Goal: Transaction & Acquisition: Book appointment/travel/reservation

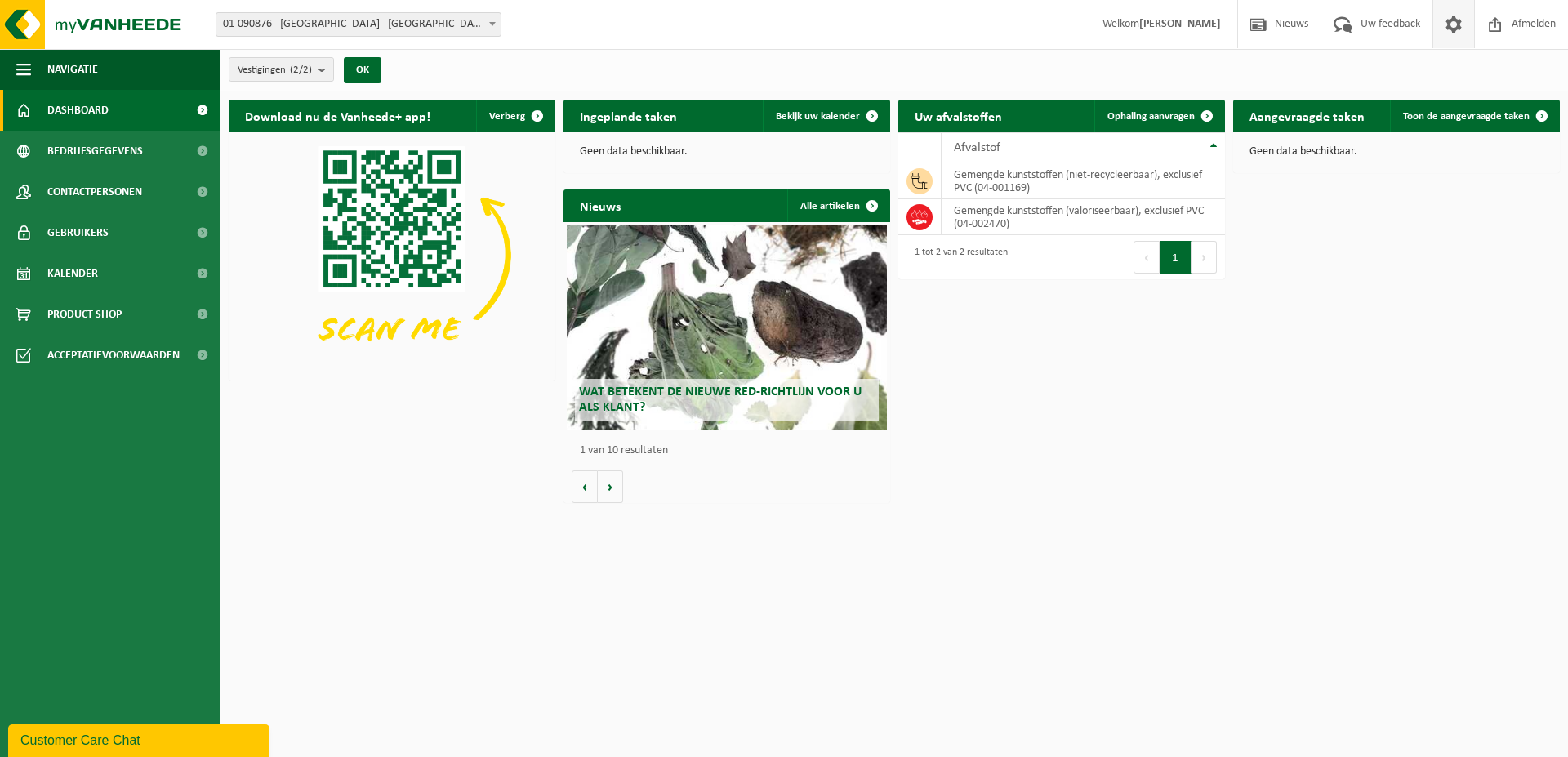
click at [1451, 26] on span at bounding box center [1454, 24] width 25 height 48
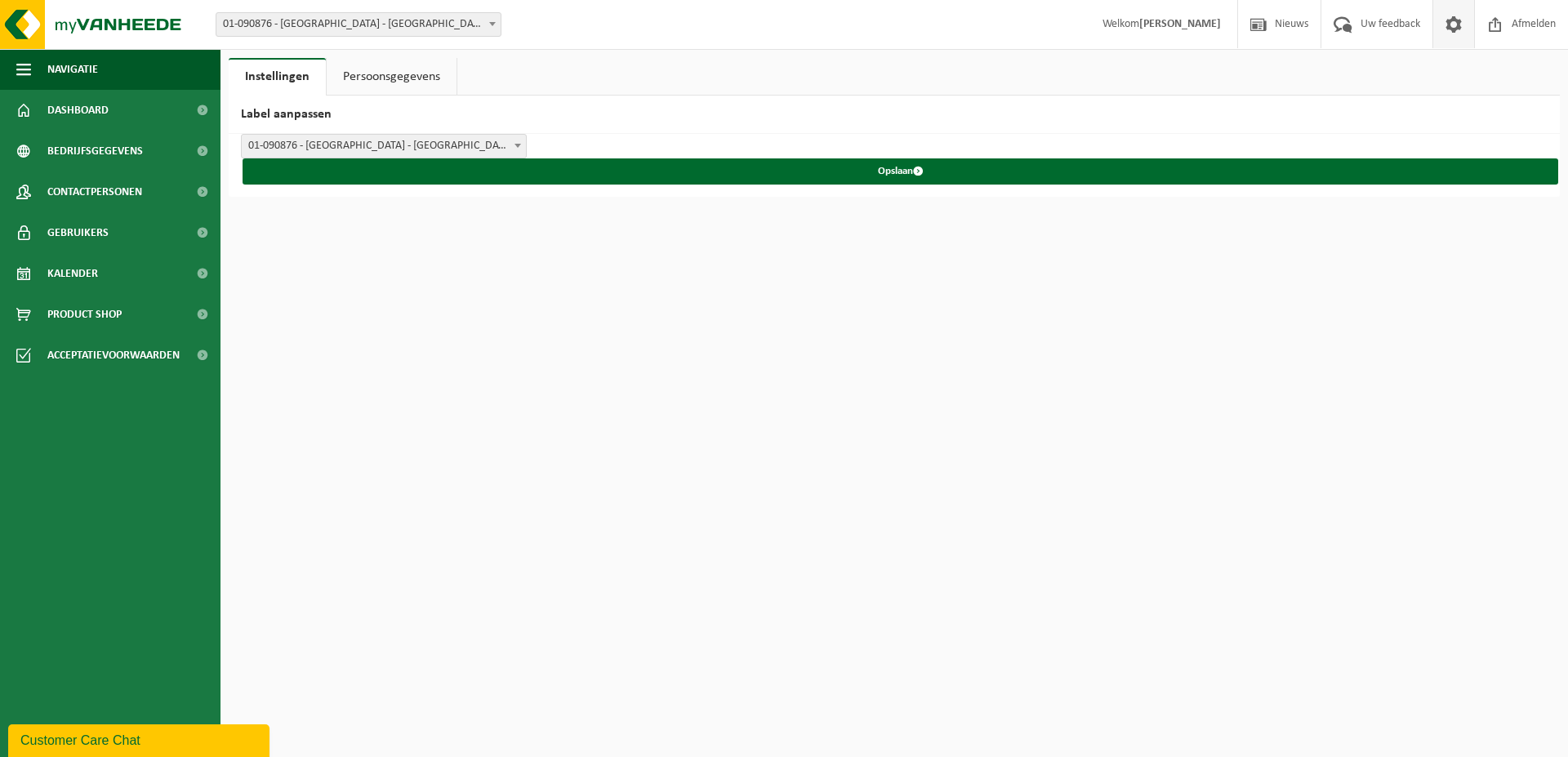
click at [1463, 20] on span at bounding box center [1454, 24] width 25 height 48
click at [504, 135] on span "01-090876 - [GEOGRAPHIC_DATA] - [GEOGRAPHIC_DATA]" at bounding box center [383, 146] width 284 height 23
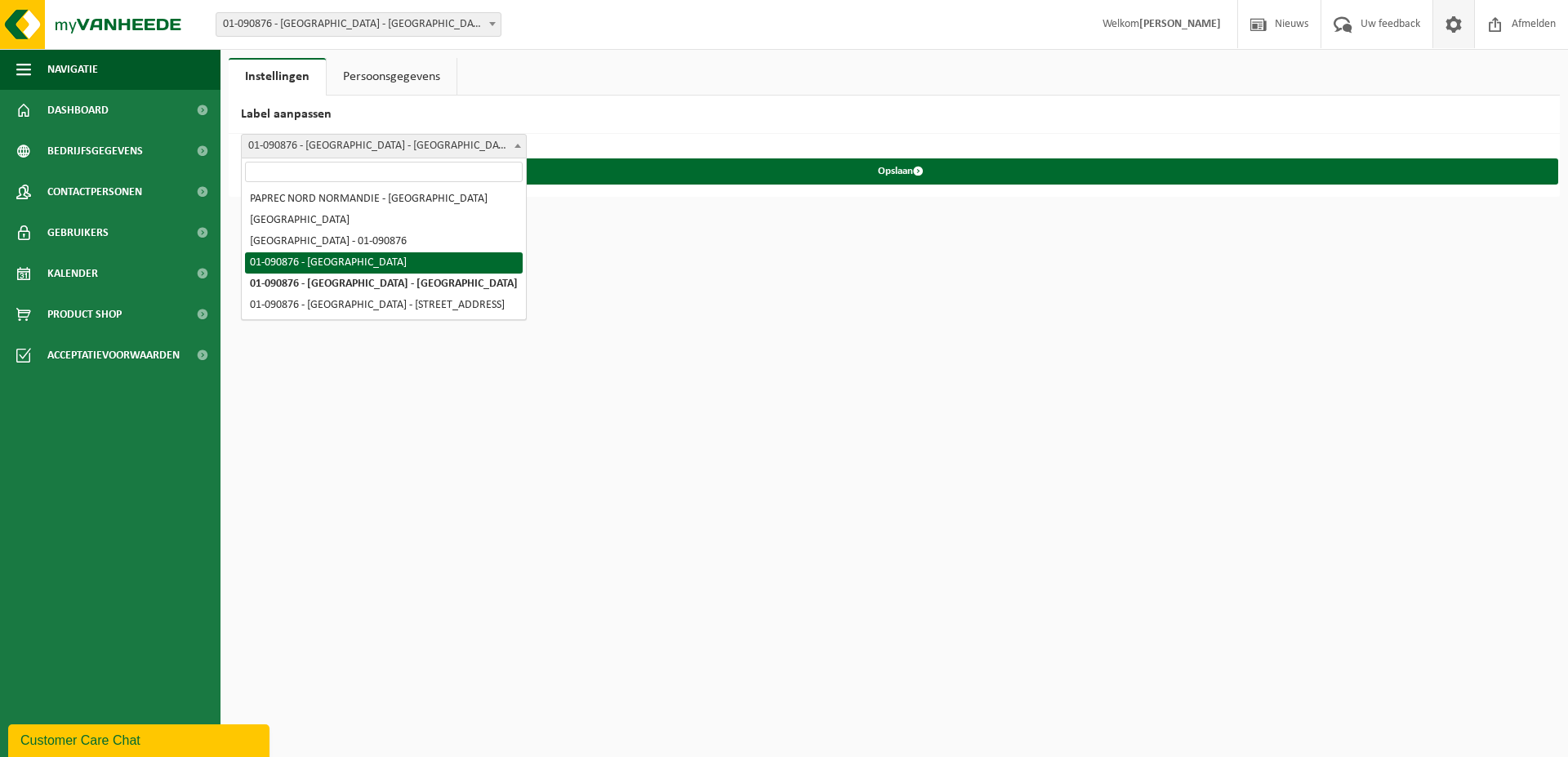
select select "3"
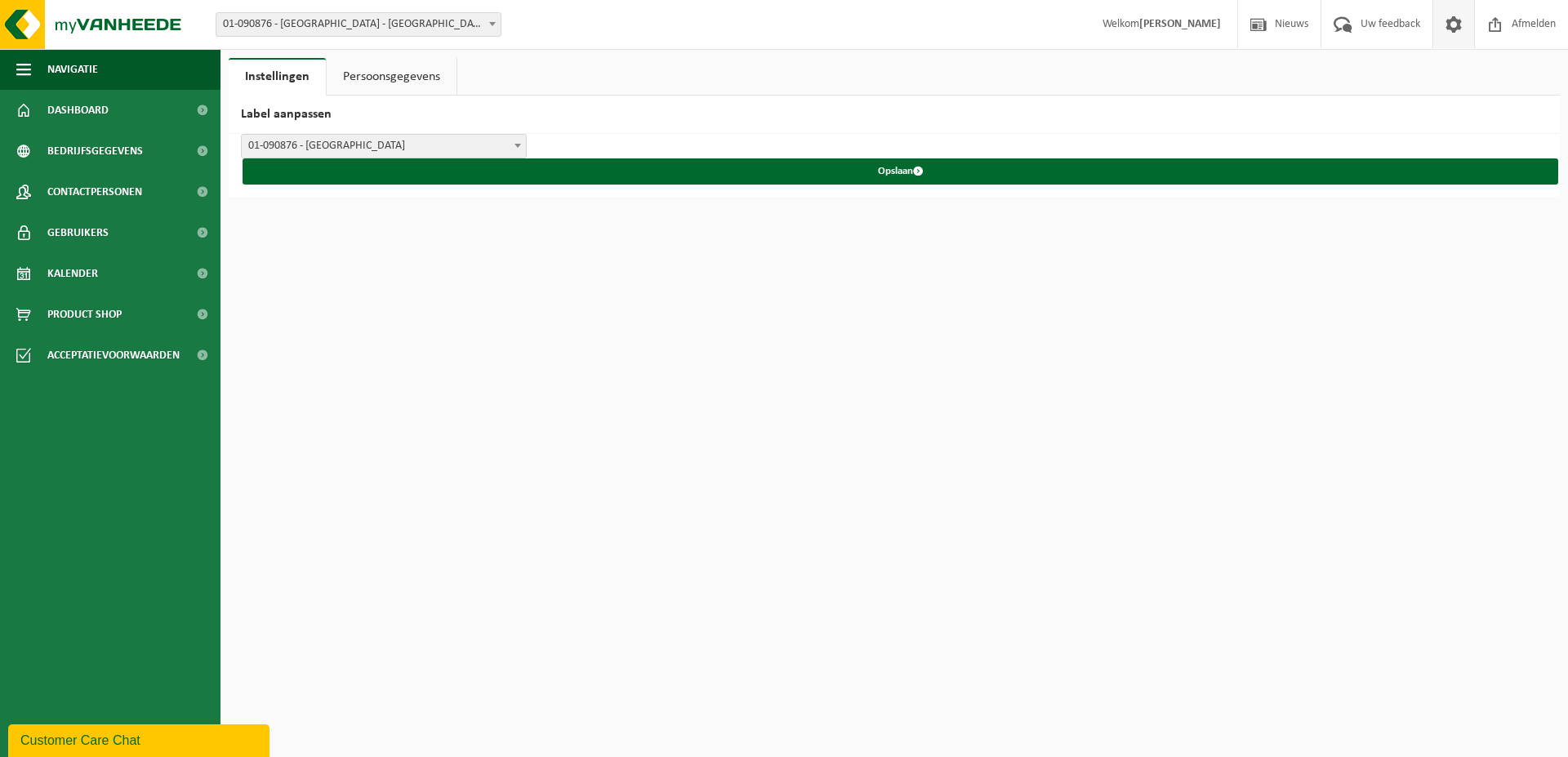
click at [359, 75] on link "Persoonsgegevens" at bounding box center [392, 77] width 130 height 38
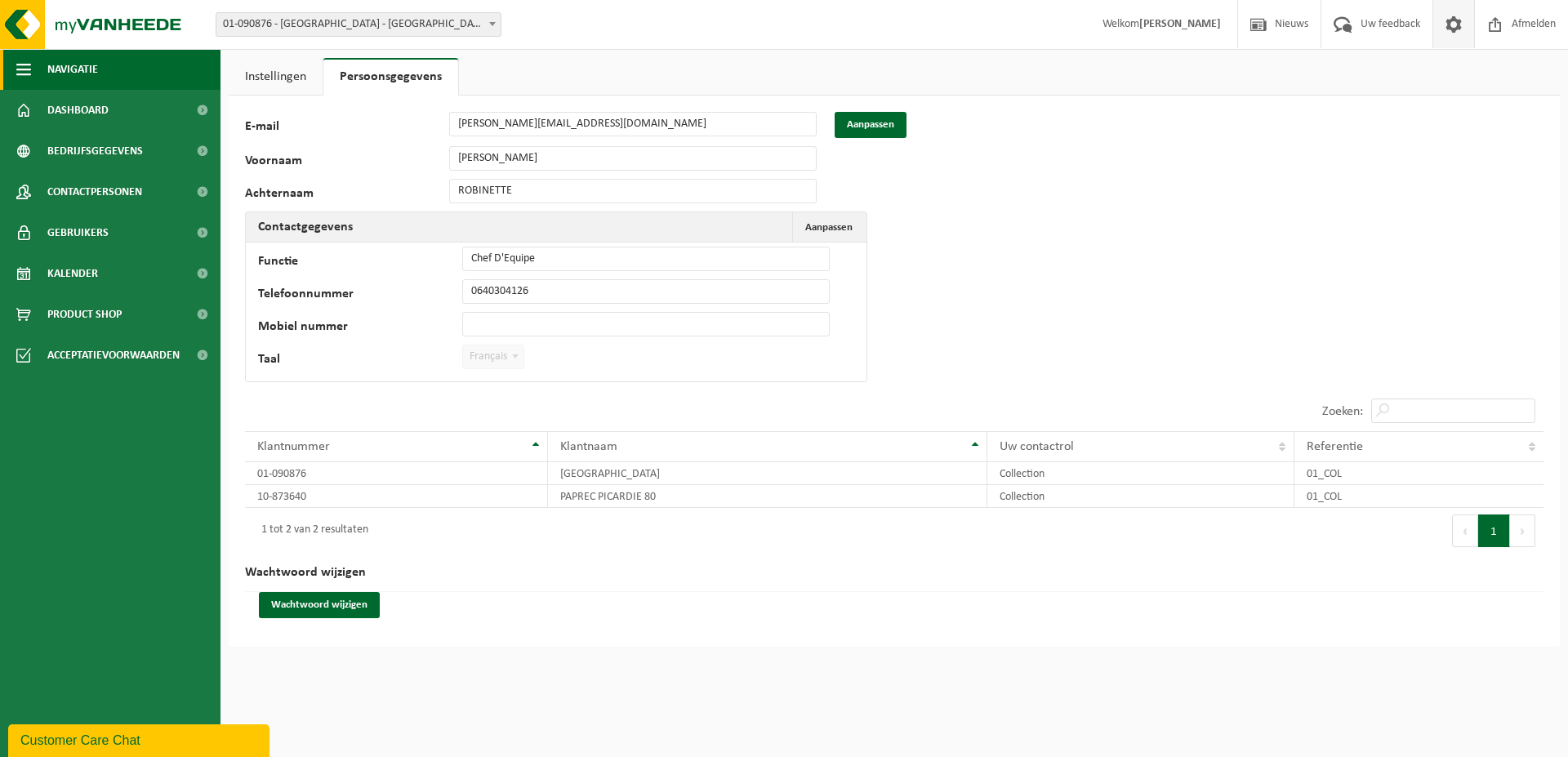
click at [26, 62] on span "button" at bounding box center [23, 69] width 15 height 41
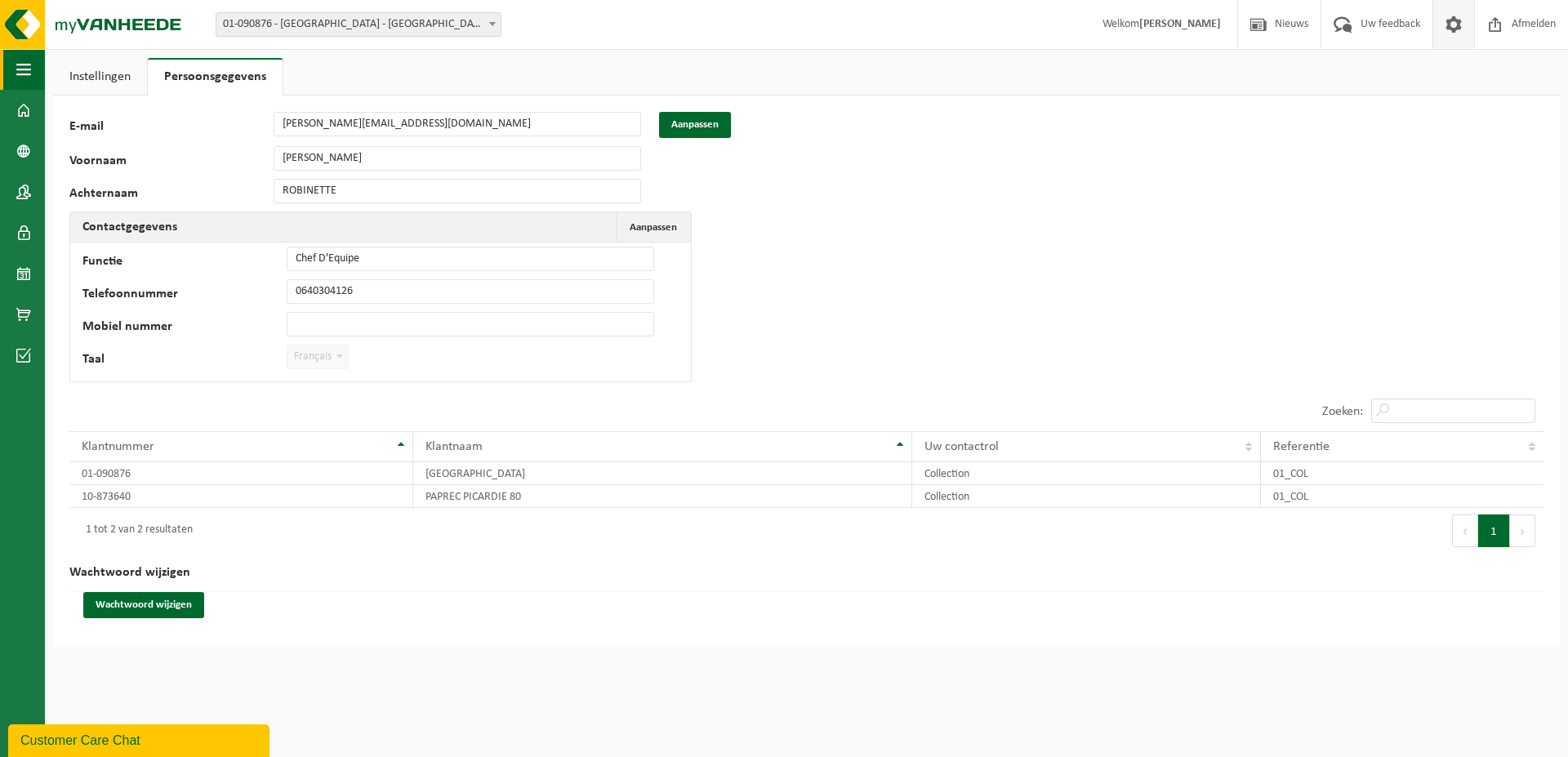
click at [22, 65] on span "button" at bounding box center [23, 69] width 15 height 41
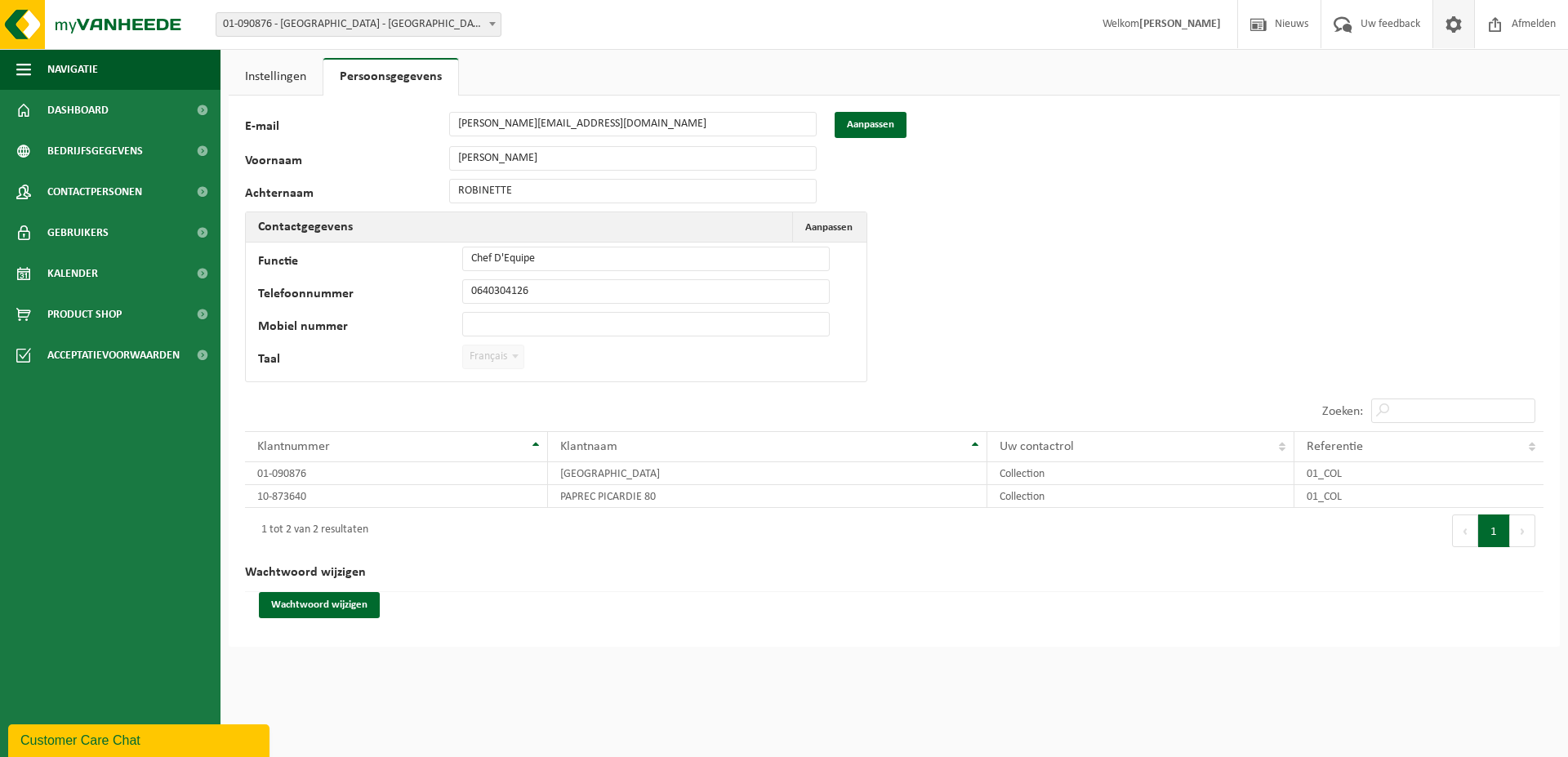
click at [1182, 15] on span "Welkom QUENTIN ROBINETTE" at bounding box center [1161, 24] width 151 height 48
click at [1195, 254] on div "86395 E-mail quentin.robinette@paprec.com Aanpassen Voornaam QUENTIN Achternaam…" at bounding box center [894, 371] width 1331 height 551
click at [1164, 257] on div "86395 E-mail quentin.robinette@paprec.com Aanpassen Voornaam QUENTIN Achternaam…" at bounding box center [894, 371] width 1331 height 551
click at [307, 77] on link "Instellingen" at bounding box center [276, 77] width 94 height 38
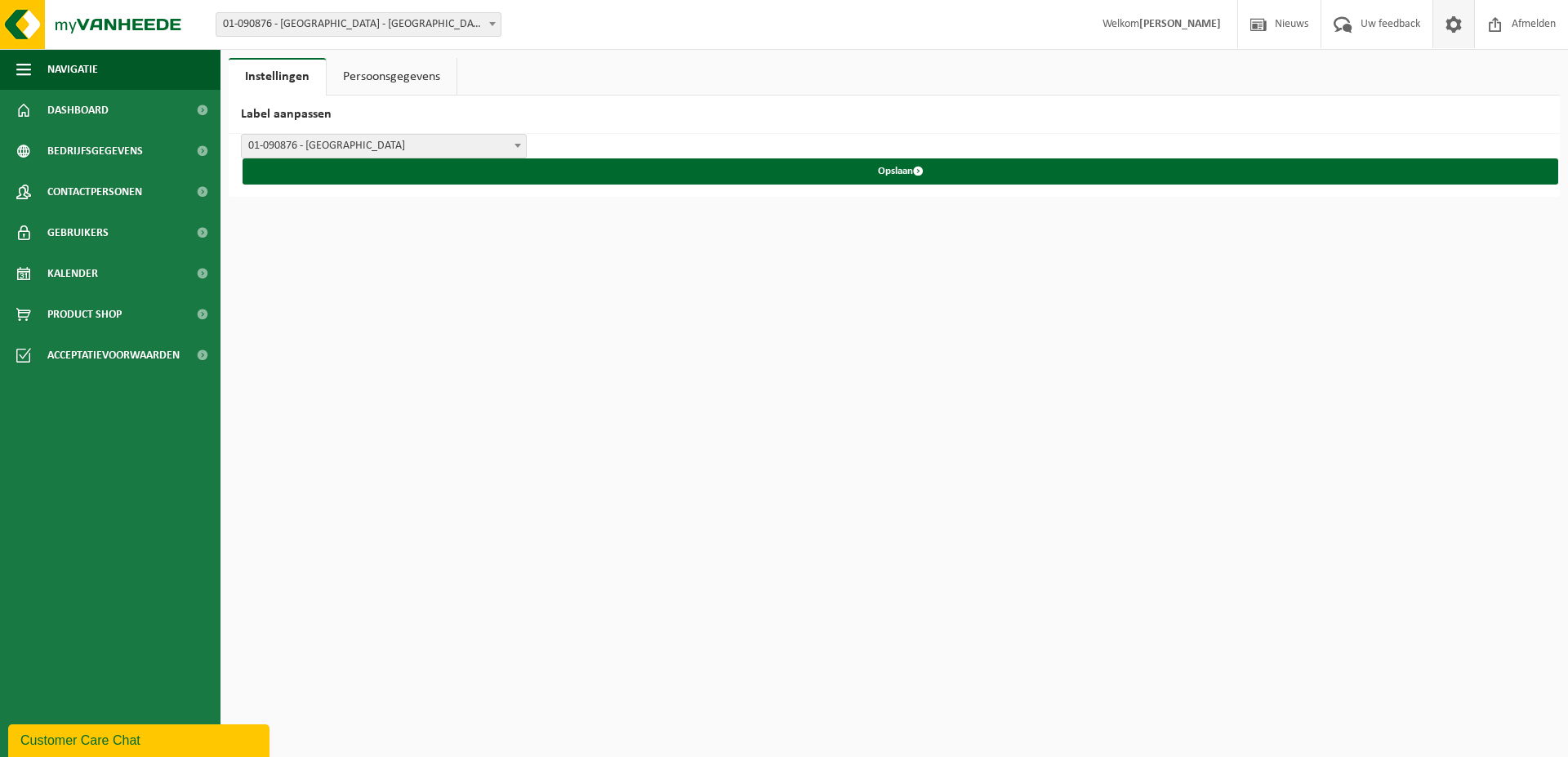
click at [373, 146] on span "01-090876 - PAPREC NORD NORMANDIE" at bounding box center [383, 146] width 284 height 23
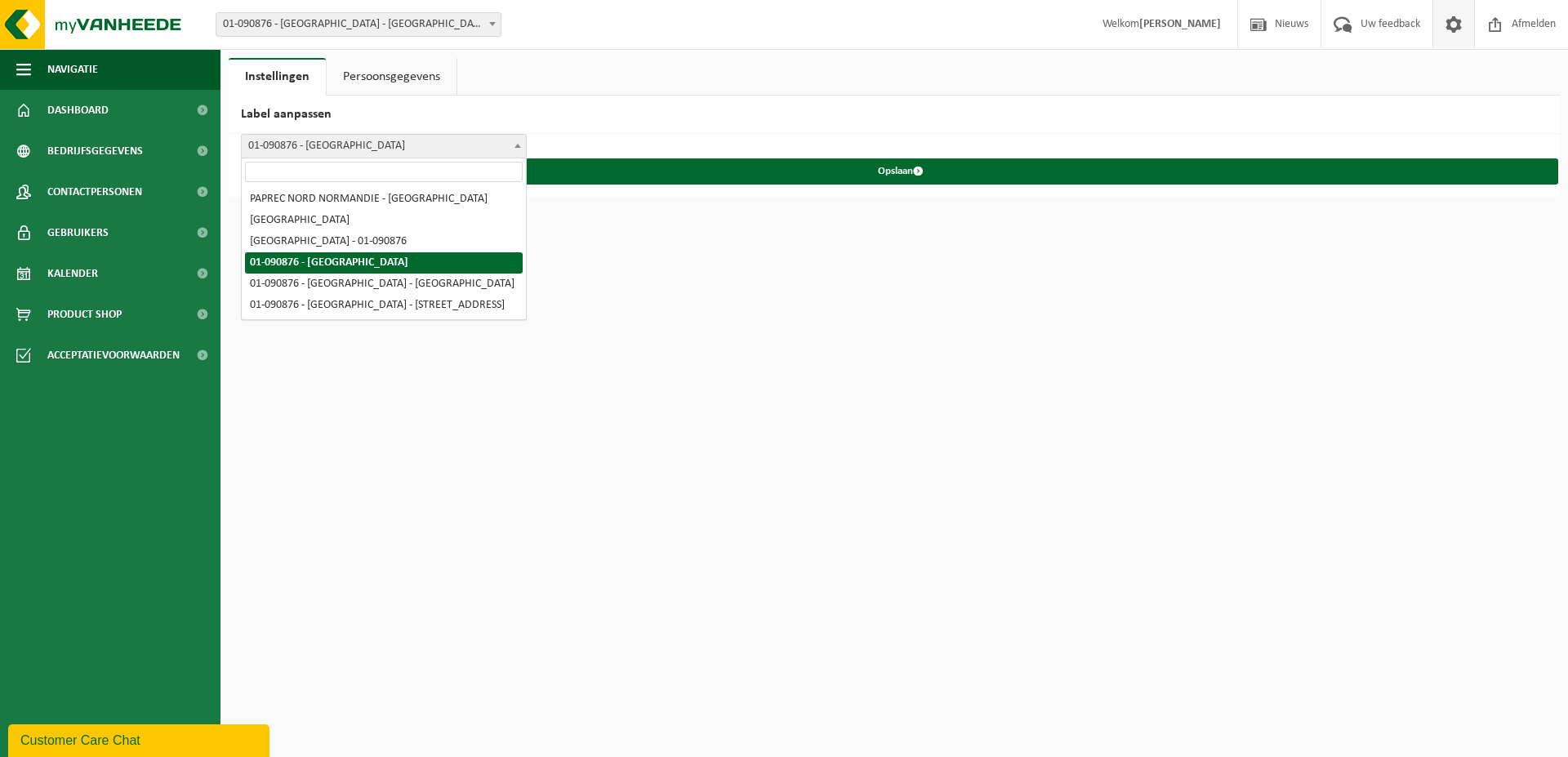
click at [373, 146] on span "01-090876 - PAPREC NORD NORMANDIE" at bounding box center [383, 146] width 284 height 23
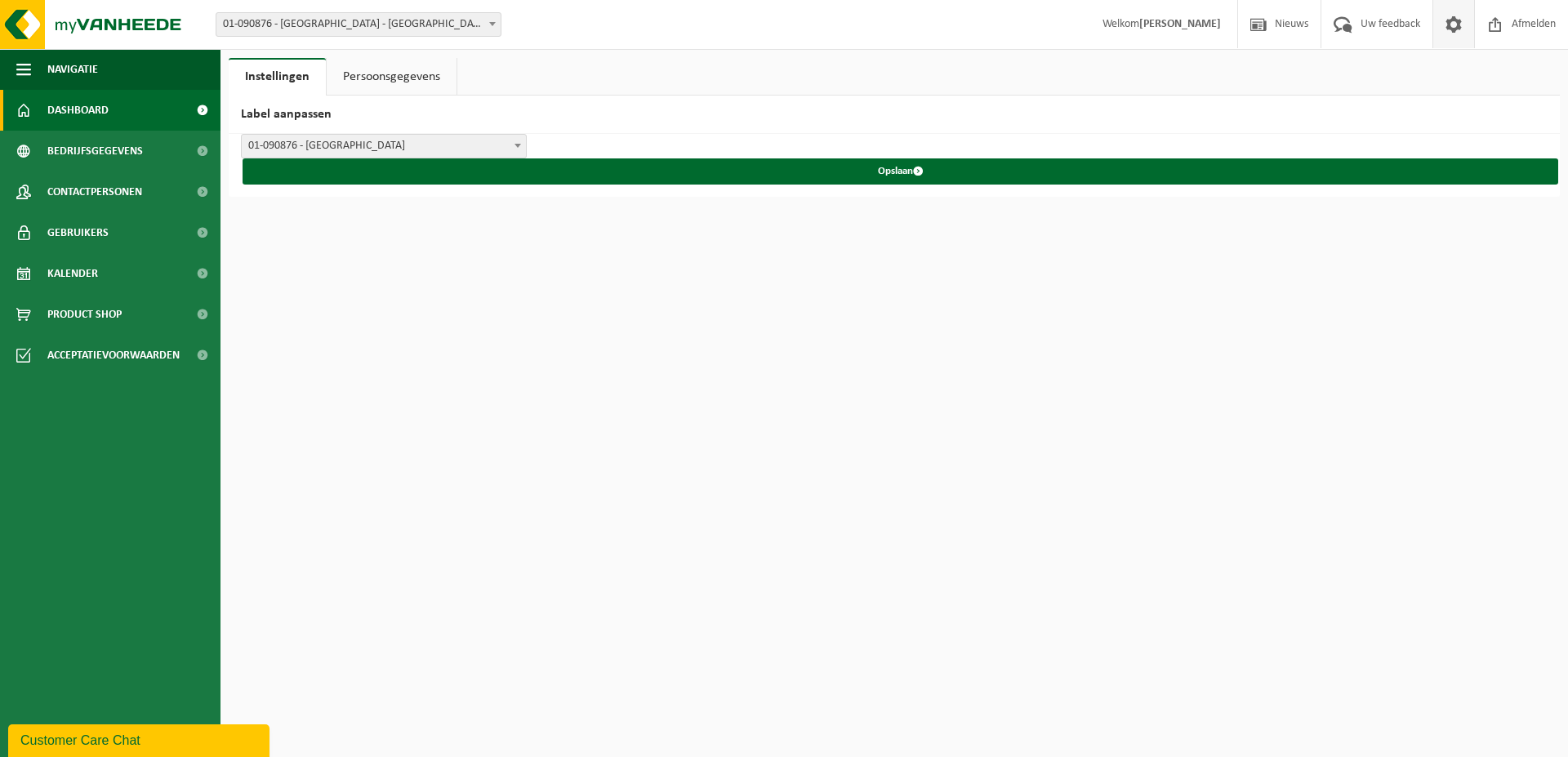
click at [116, 111] on link "Dashboard" at bounding box center [110, 110] width 220 height 41
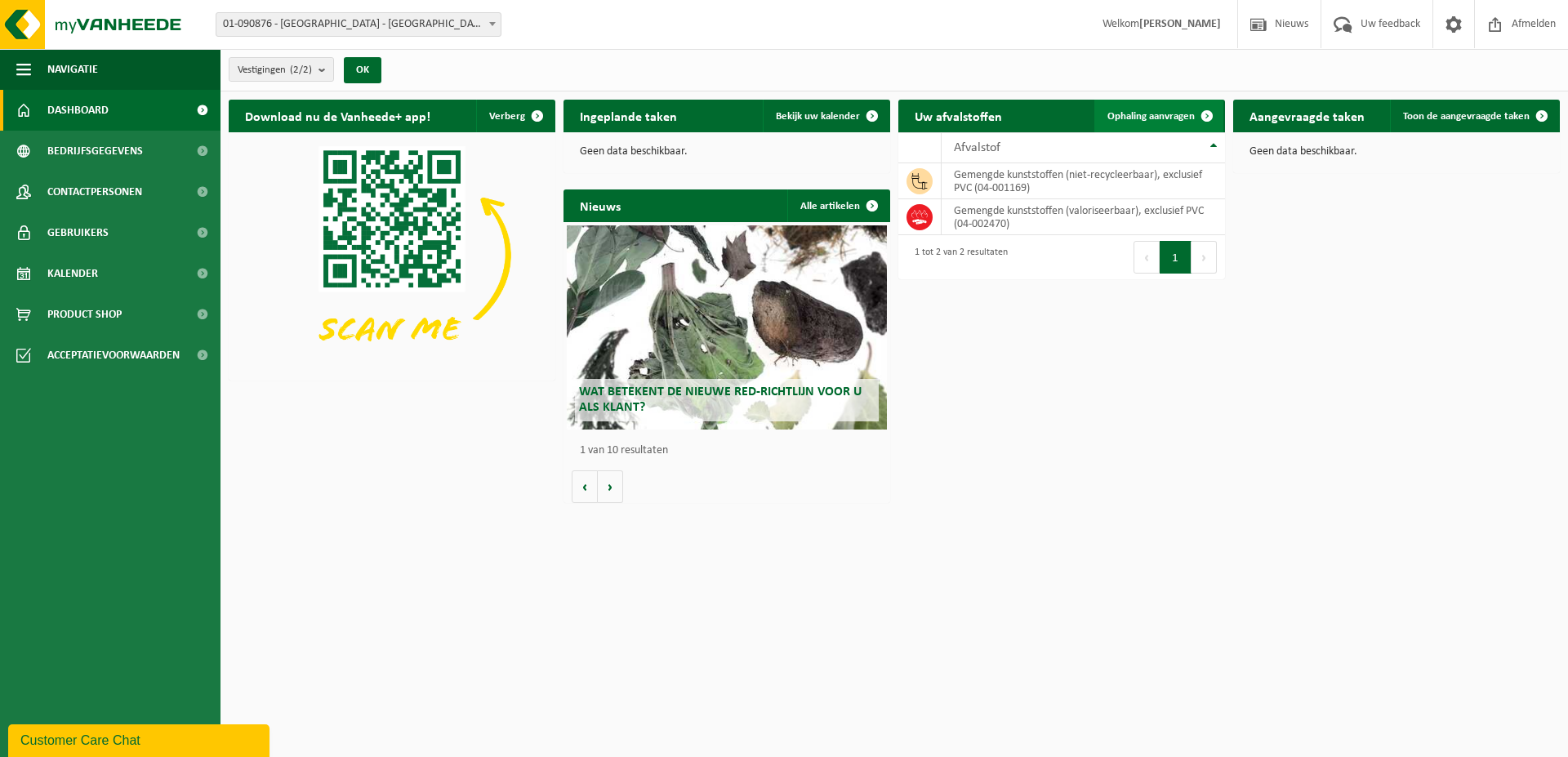
click at [1162, 114] on span "Ophaling aanvragen" at bounding box center [1151, 116] width 87 height 10
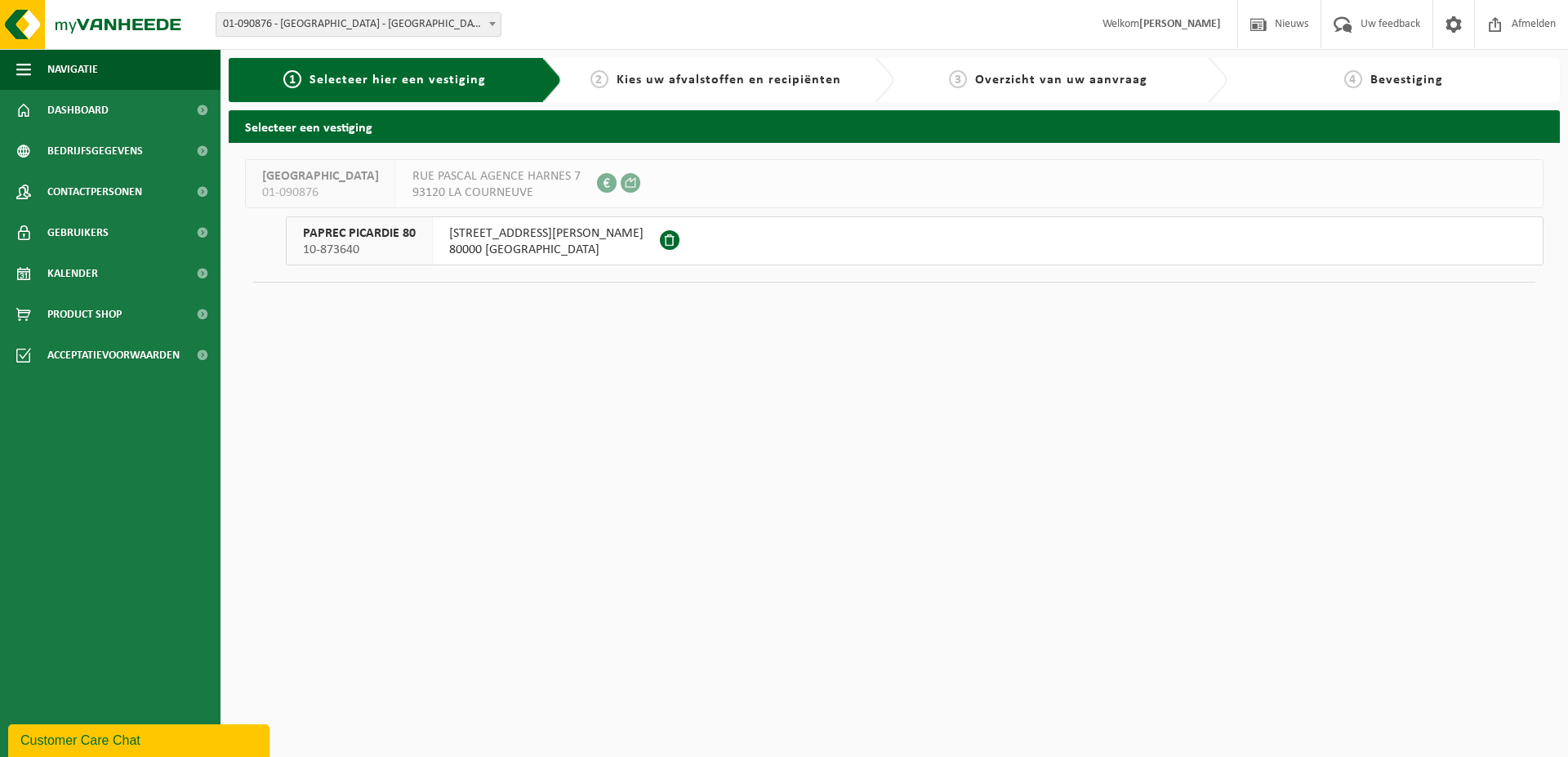
click at [411, 242] on span "10-873640" at bounding box center [359, 249] width 113 height 16
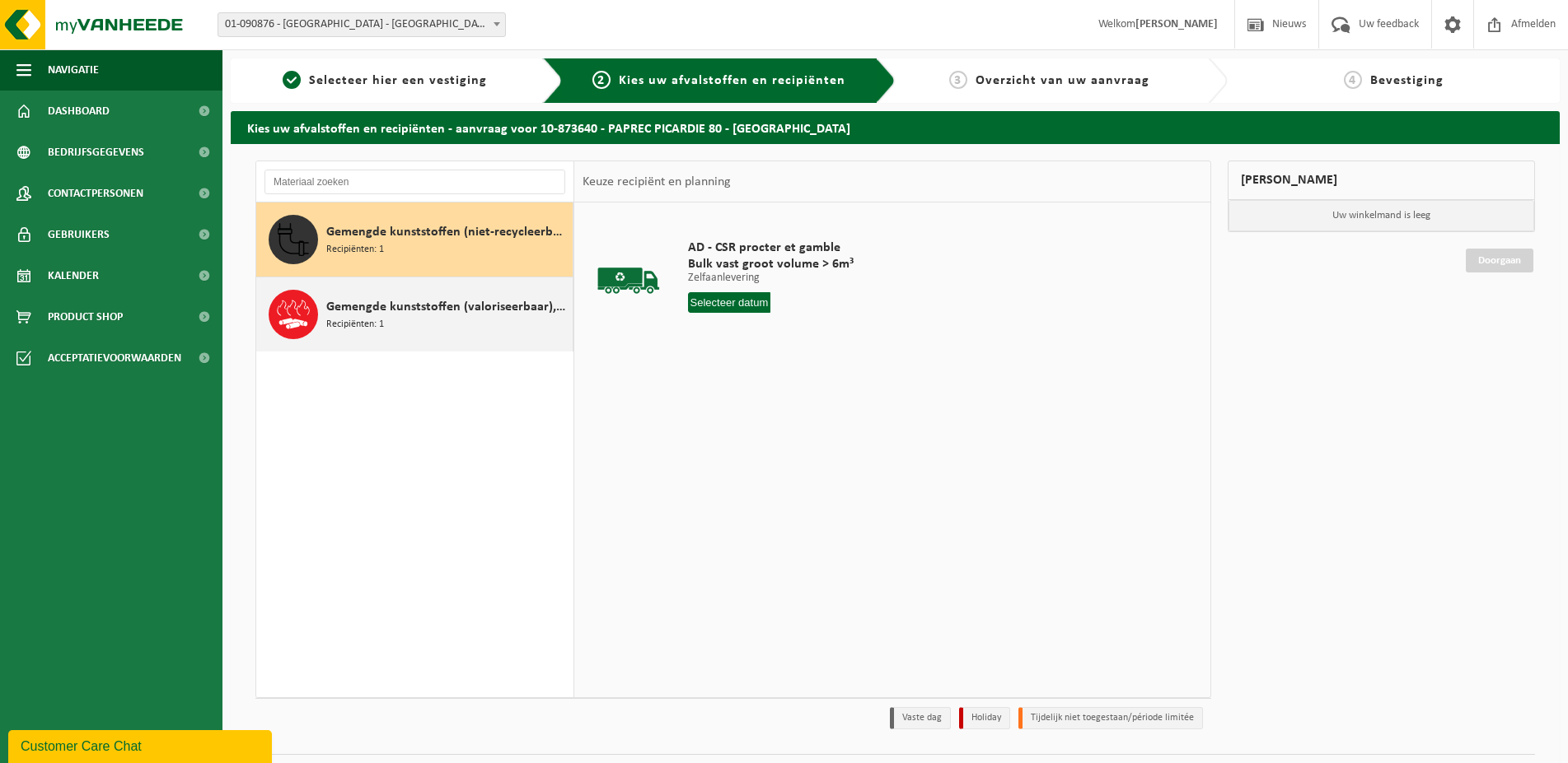
click at [404, 310] on span "Gemengde kunststoffen (valoriseerbaar), exclusief PVC" at bounding box center [447, 307] width 242 height 20
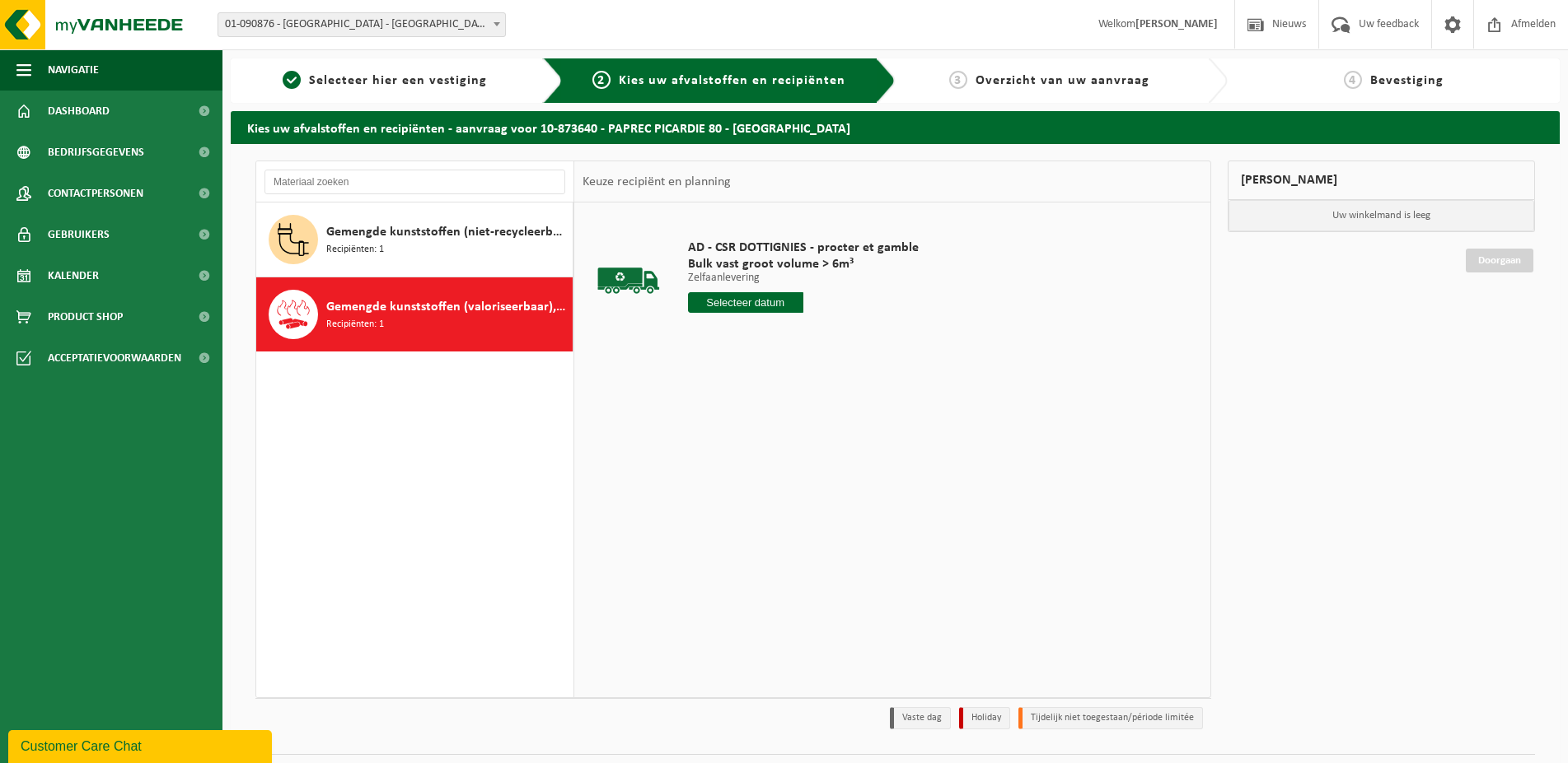
click at [732, 301] on input "text" at bounding box center [745, 303] width 115 height 21
click at [757, 442] on div "17" at bounding box center [761, 448] width 29 height 27
type input "Van 2025-09-17"
click at [756, 336] on input "1" at bounding box center [745, 332] width 115 height 22
click at [1361, 219] on p "Uw winkelmand is leeg" at bounding box center [1380, 216] width 306 height 31
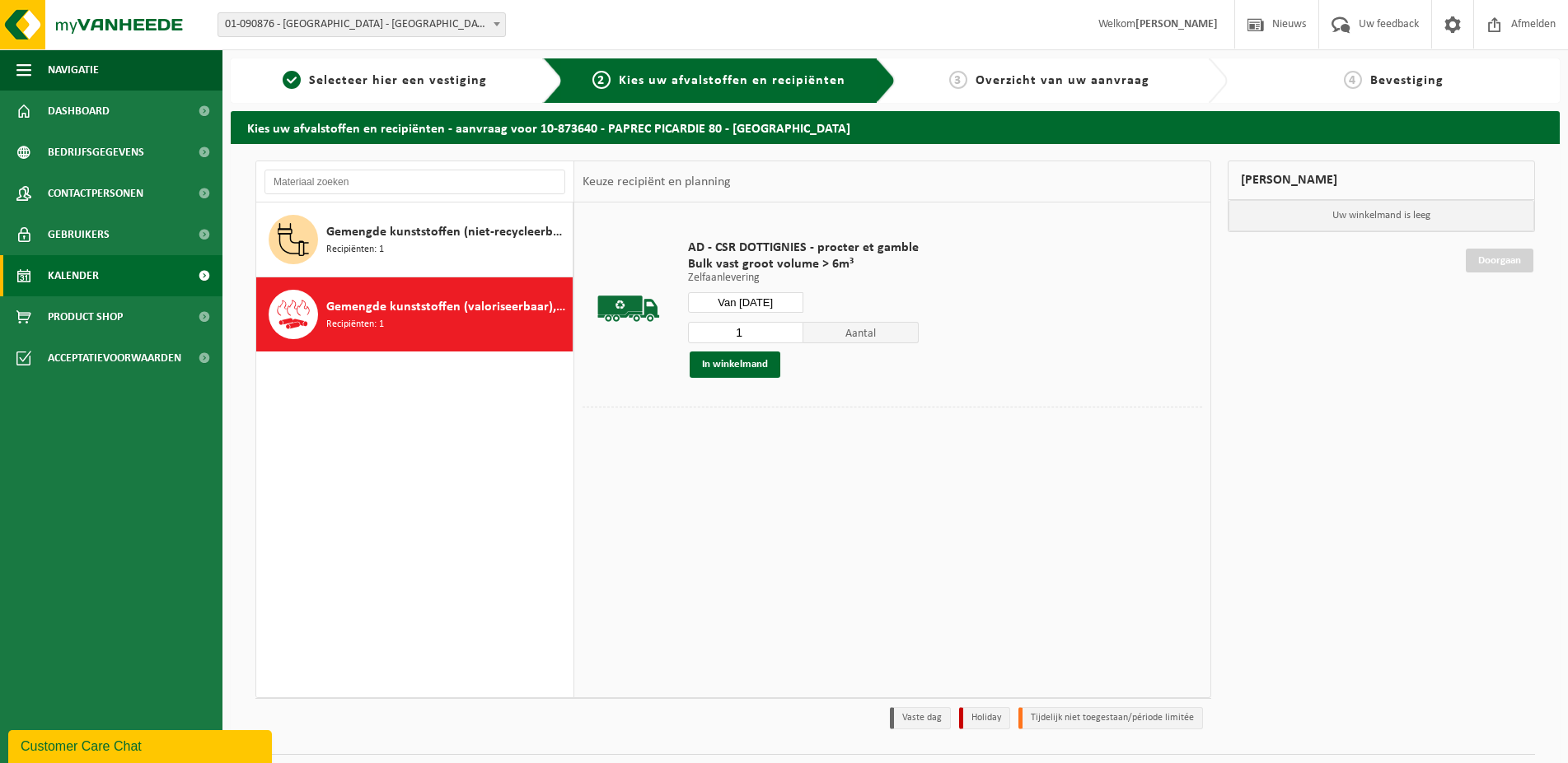
click at [122, 273] on link "Kalender" at bounding box center [111, 276] width 222 height 41
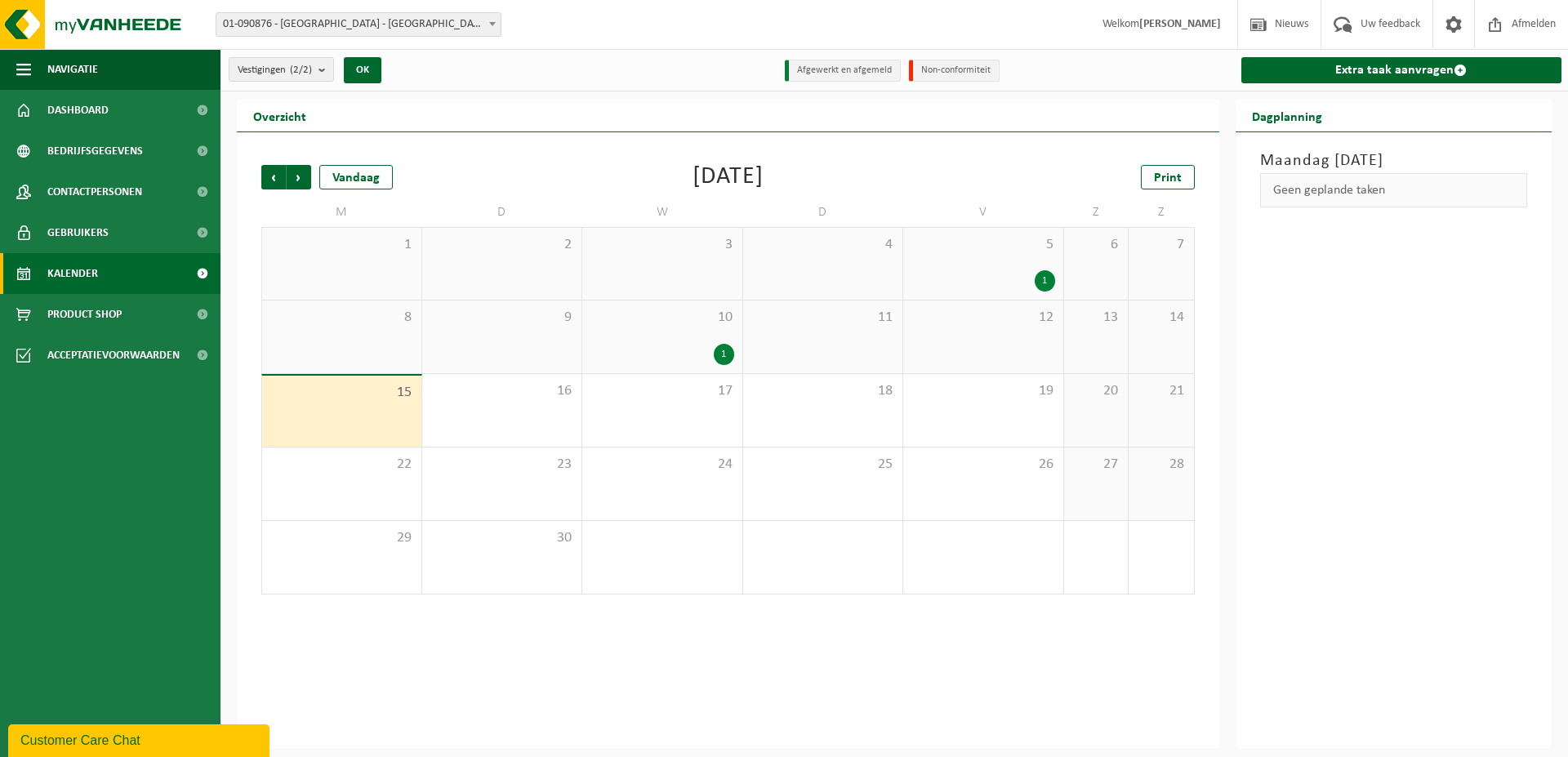
click at [964, 73] on li "Non-conformiteit" at bounding box center [954, 71] width 90 height 22
click at [726, 354] on div "1" at bounding box center [724, 354] width 20 height 21
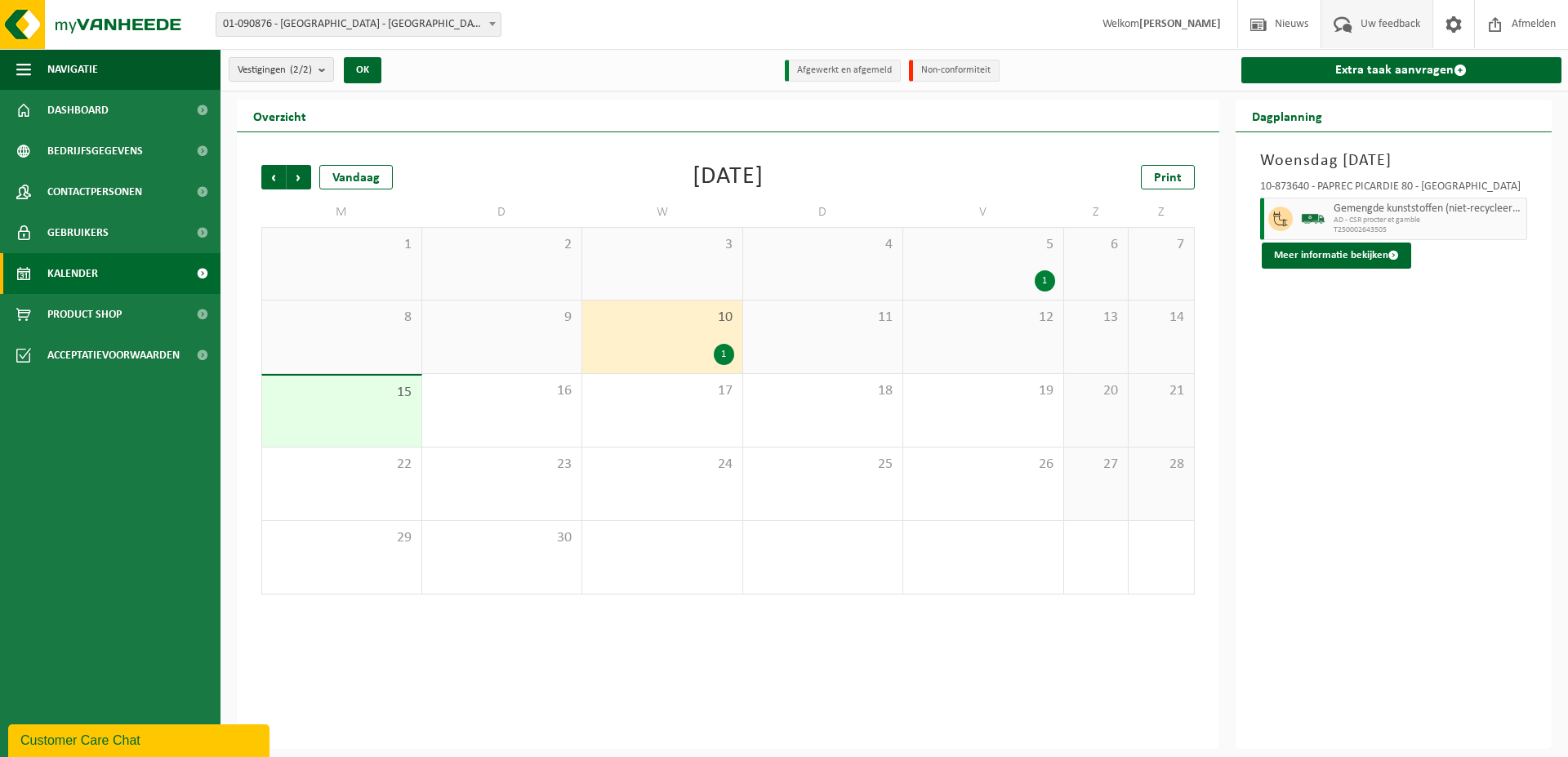
click at [1361, 32] on span "Uw feedback" at bounding box center [1390, 24] width 67 height 48
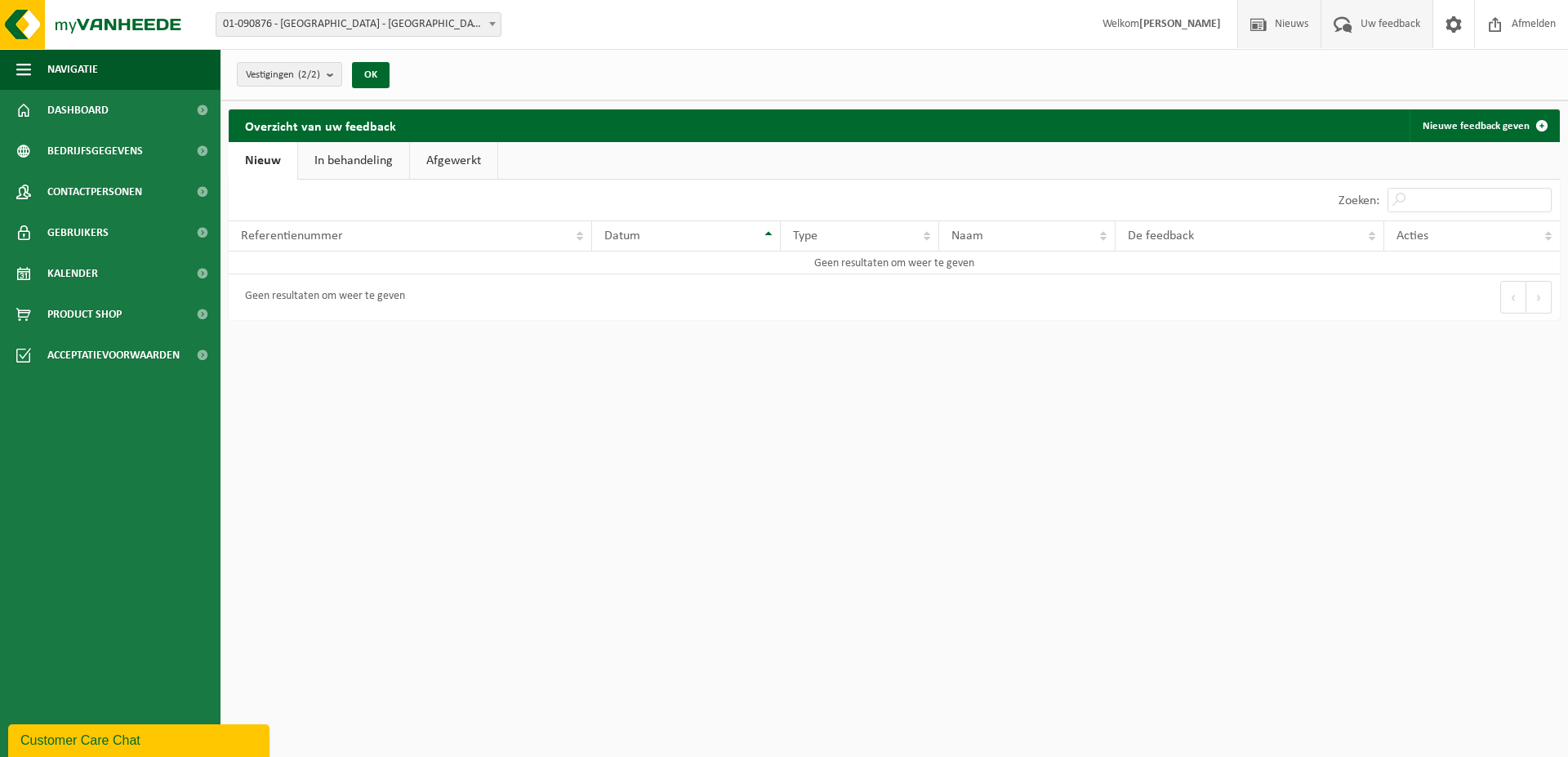
click at [1261, 23] on span at bounding box center [1258, 24] width 25 height 48
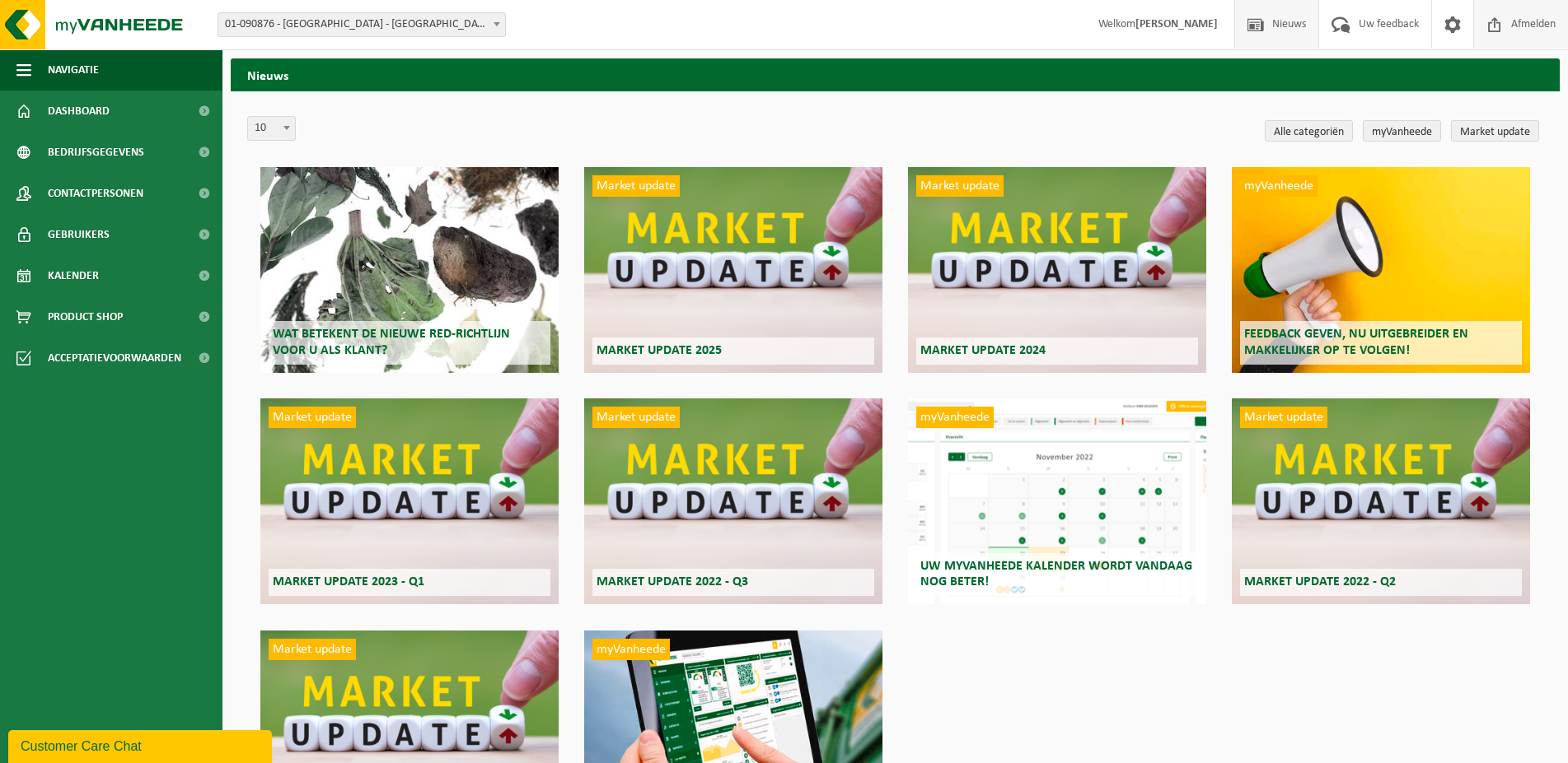
click at [1542, 26] on span "Afmelden" at bounding box center [1533, 24] width 52 height 48
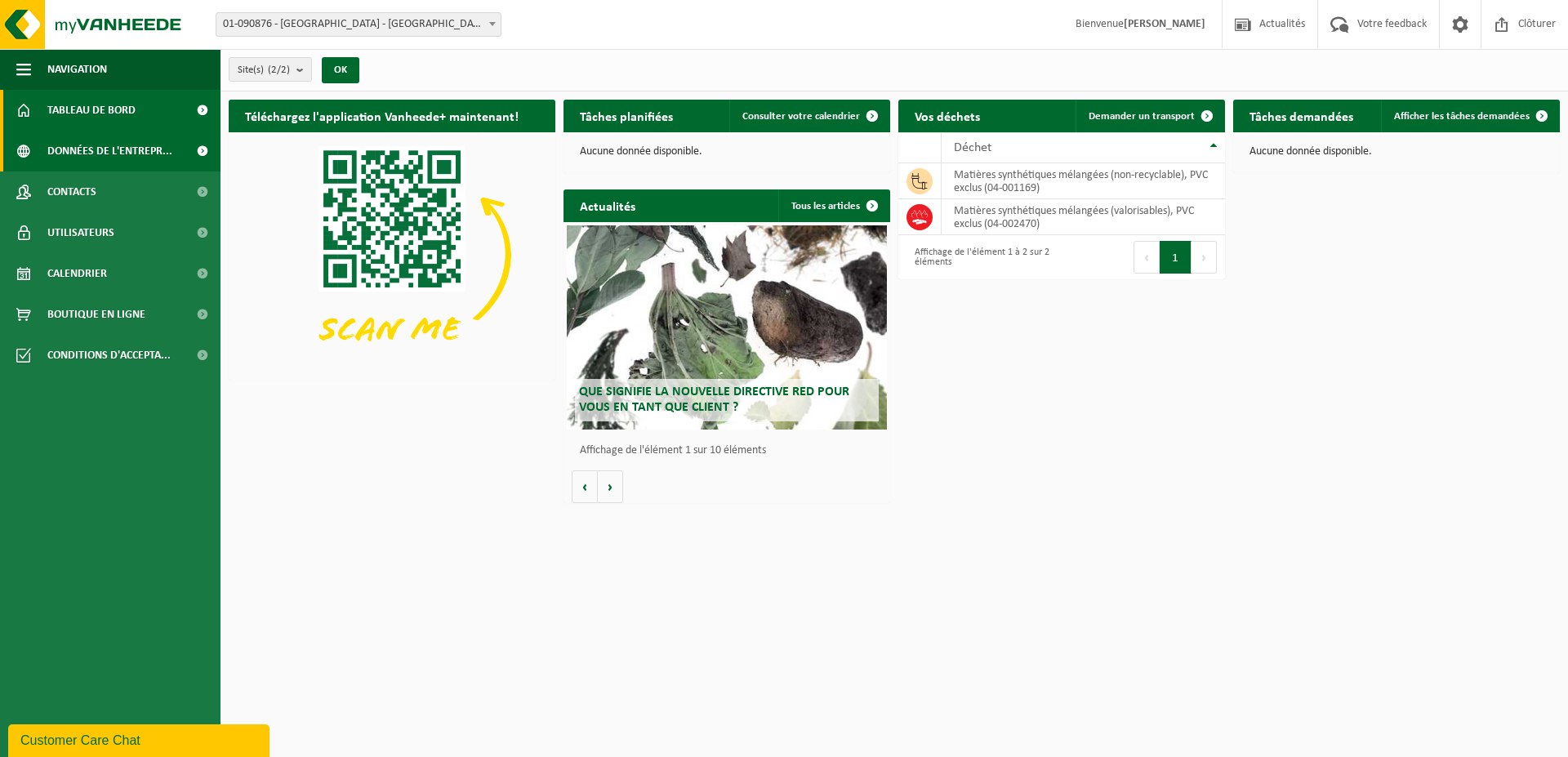
click at [115, 155] on span "Données de l'entrepr..." at bounding box center [110, 151] width 125 height 41
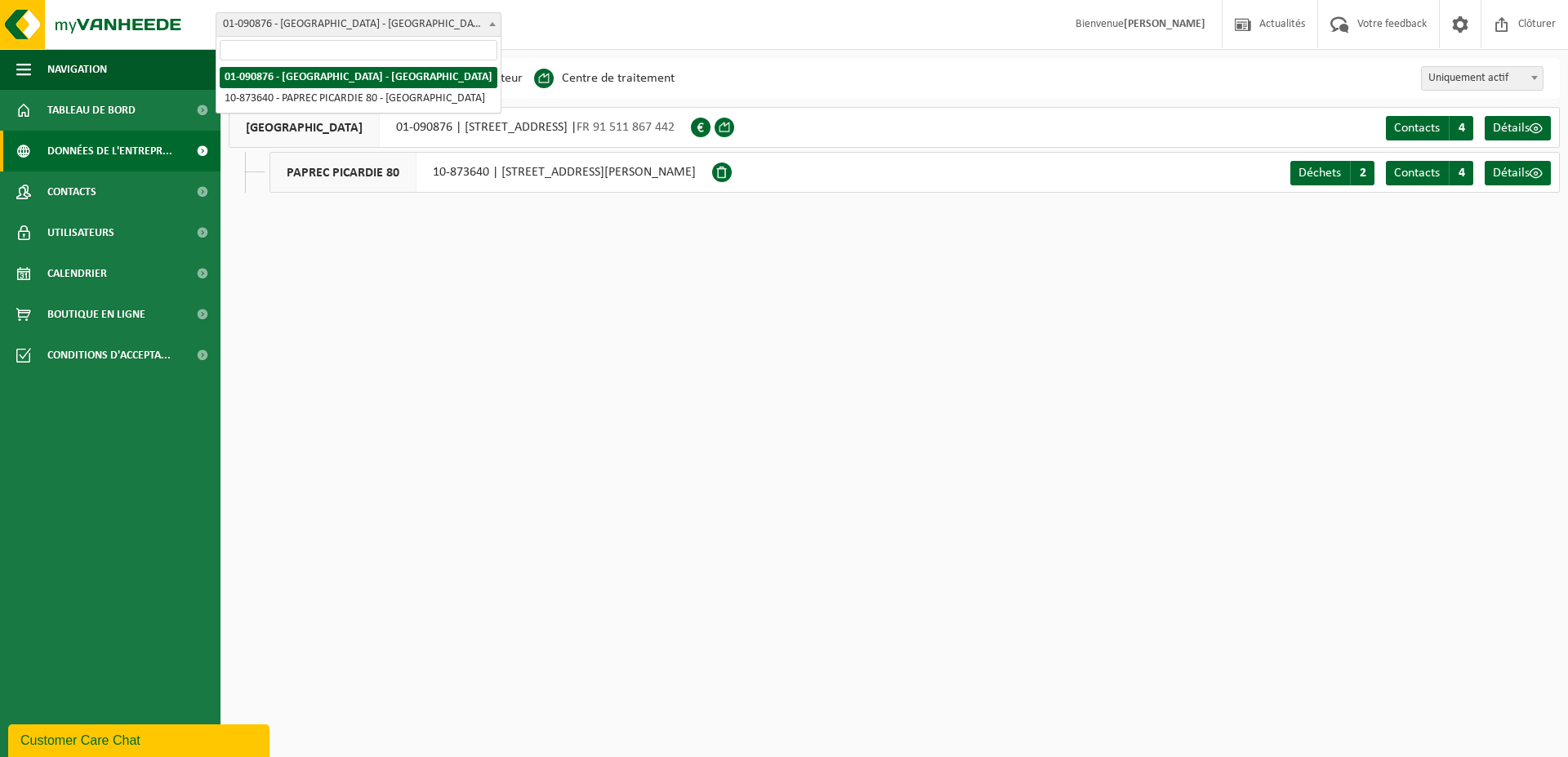
click at [318, 29] on span "01-090876 - [GEOGRAPHIC_DATA] - [GEOGRAPHIC_DATA]" at bounding box center [358, 24] width 284 height 23
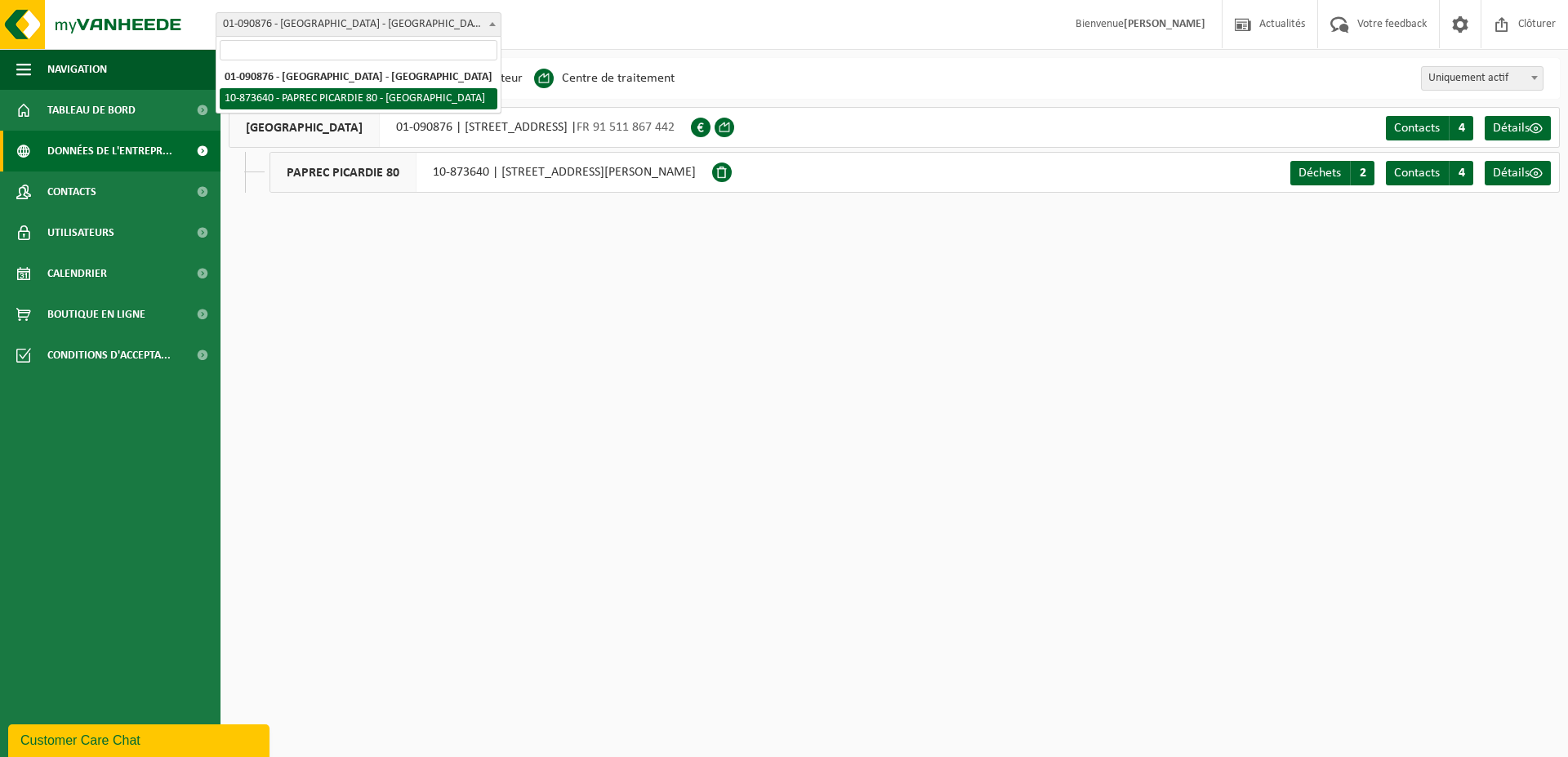
select select "106284"
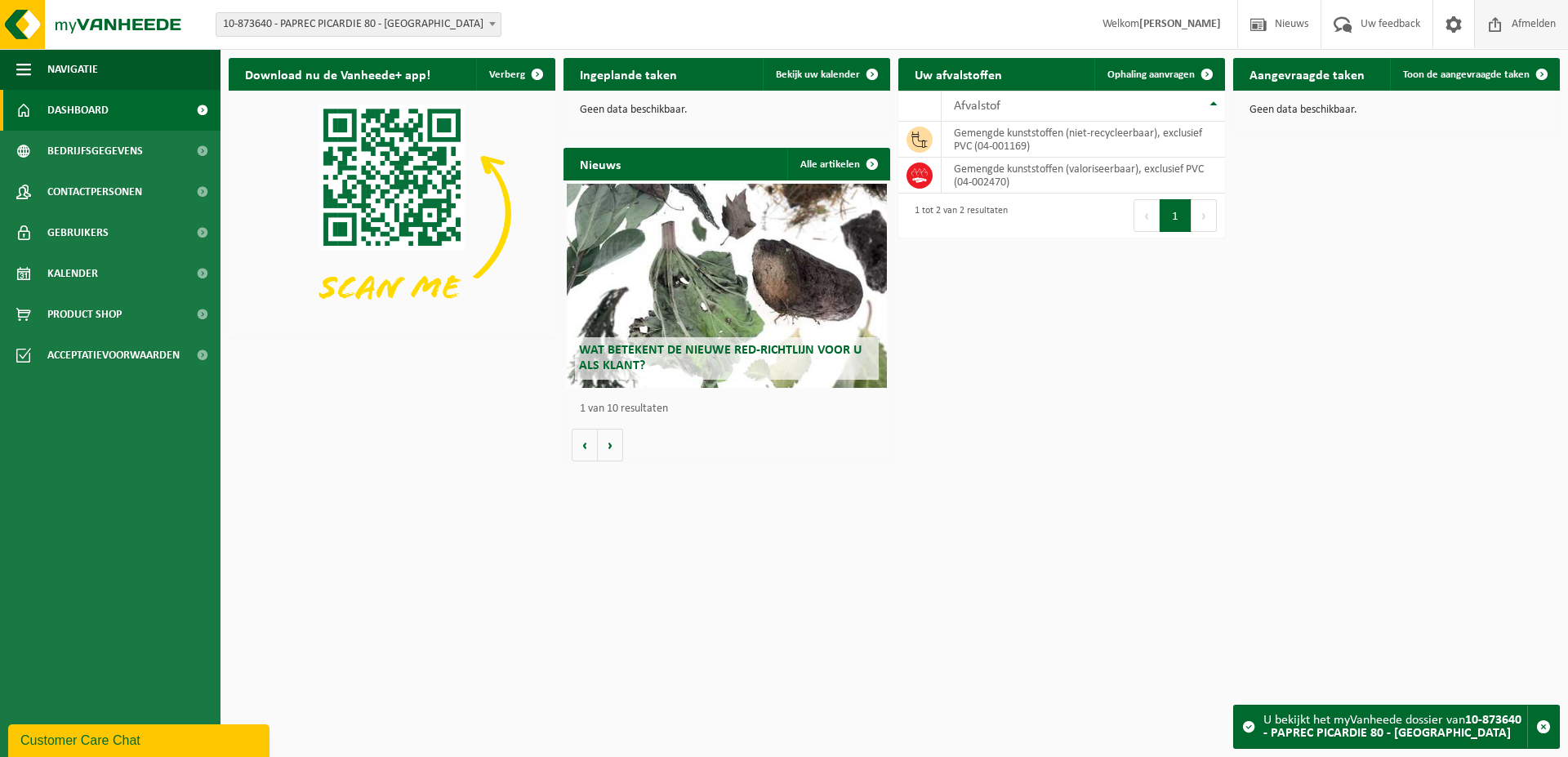
click at [1508, 25] on span "Afmelden" at bounding box center [1533, 24] width 52 height 48
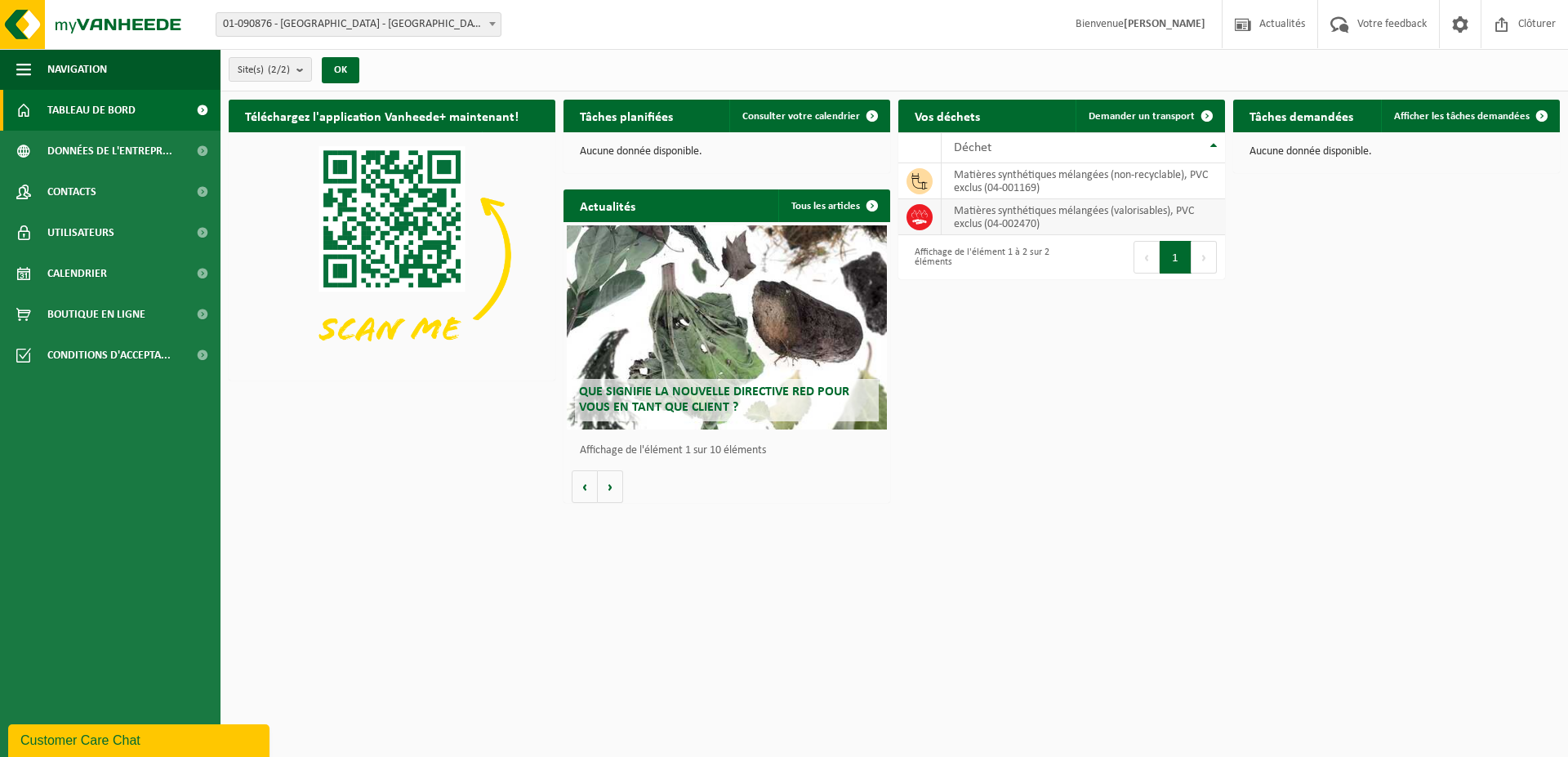
click at [1016, 214] on td "matières synthétiques mélangées (valorisables), PVC exclus (04-002470)" at bounding box center [1083, 218] width 283 height 36
click at [1133, 113] on span "Demander un transport" at bounding box center [1141, 116] width 106 height 10
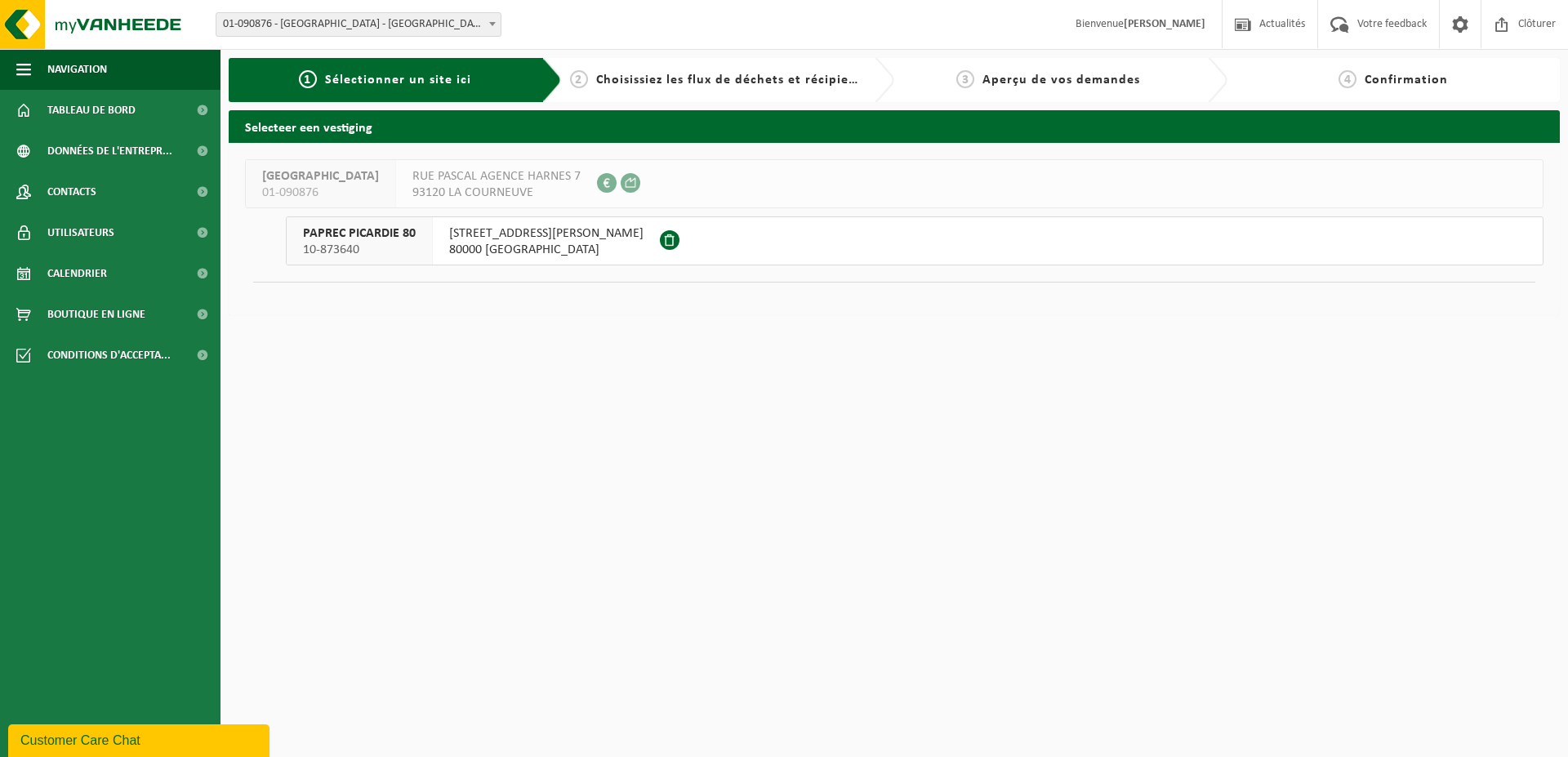
click at [460, 247] on span "80000 [GEOGRAPHIC_DATA]" at bounding box center [547, 249] width 195 height 16
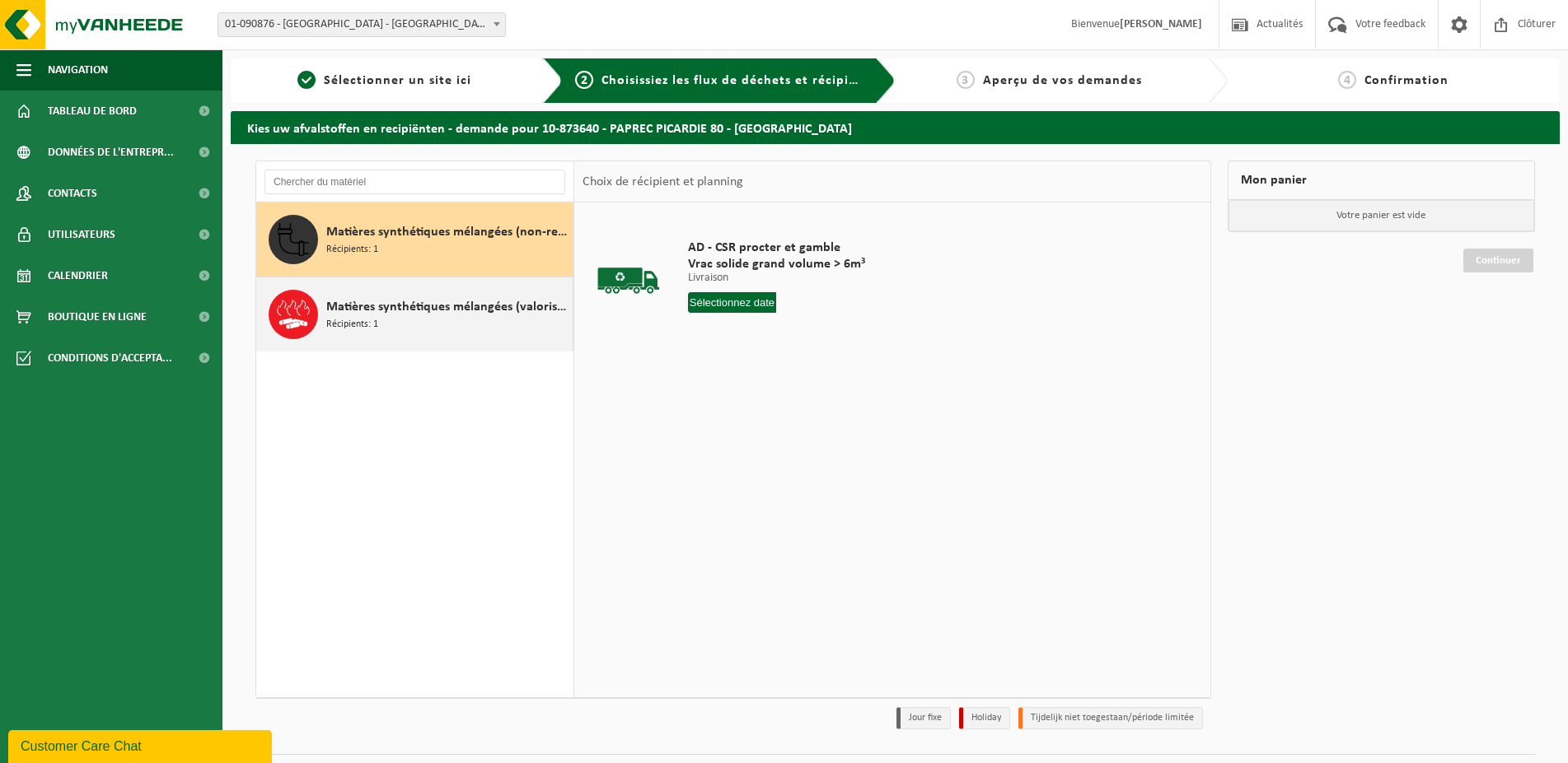
click at [423, 316] on span "Matières synthétiques mélangées (valorisables), PVC exclus" at bounding box center [447, 307] width 242 height 20
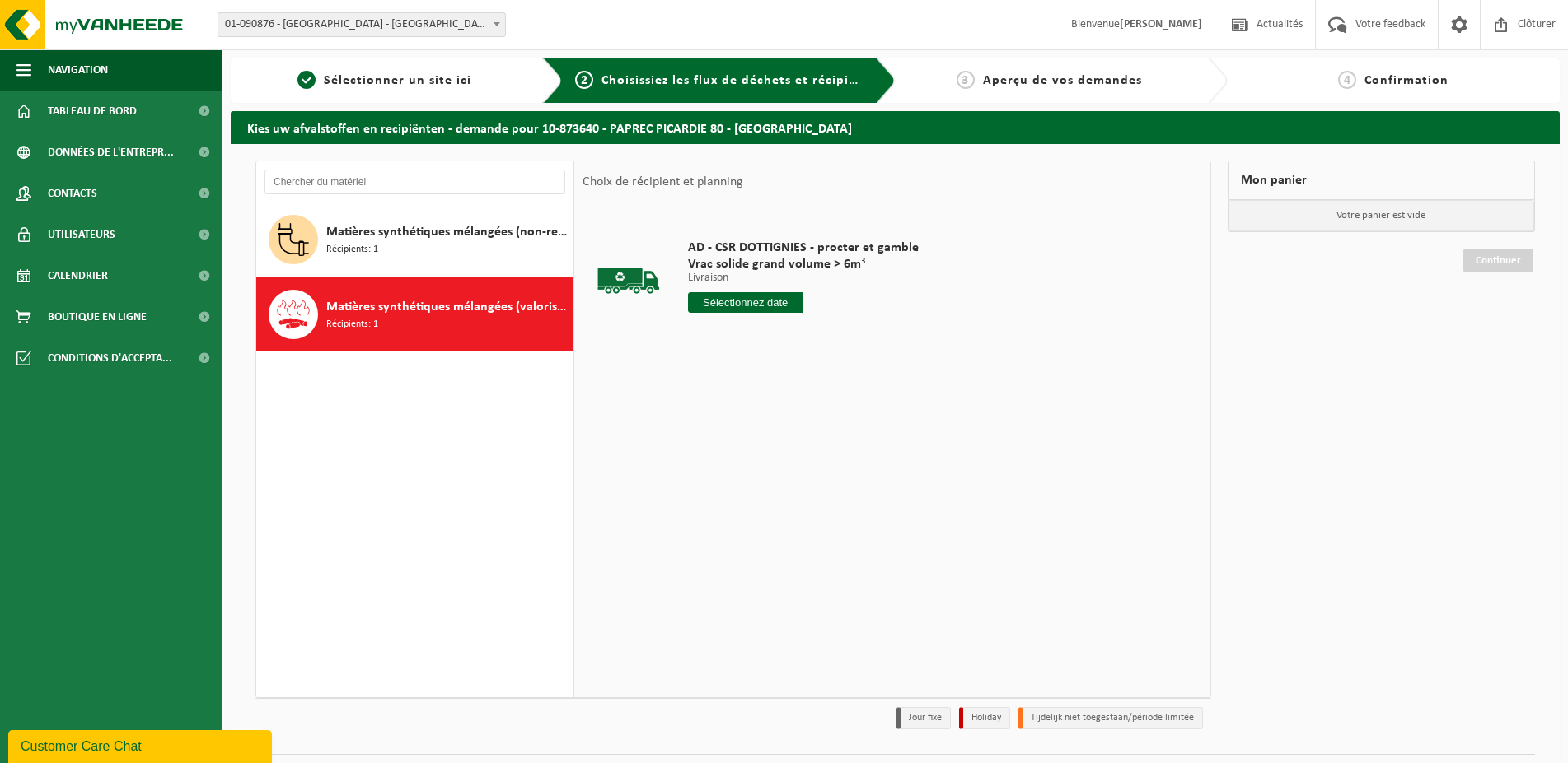
click at [757, 299] on input "text" at bounding box center [745, 303] width 115 height 21
click at [764, 445] on div "17" at bounding box center [761, 448] width 29 height 27
type input "à partir de [DATE]"
click at [723, 366] on button "Dans le panier" at bounding box center [733, 365] width 88 height 27
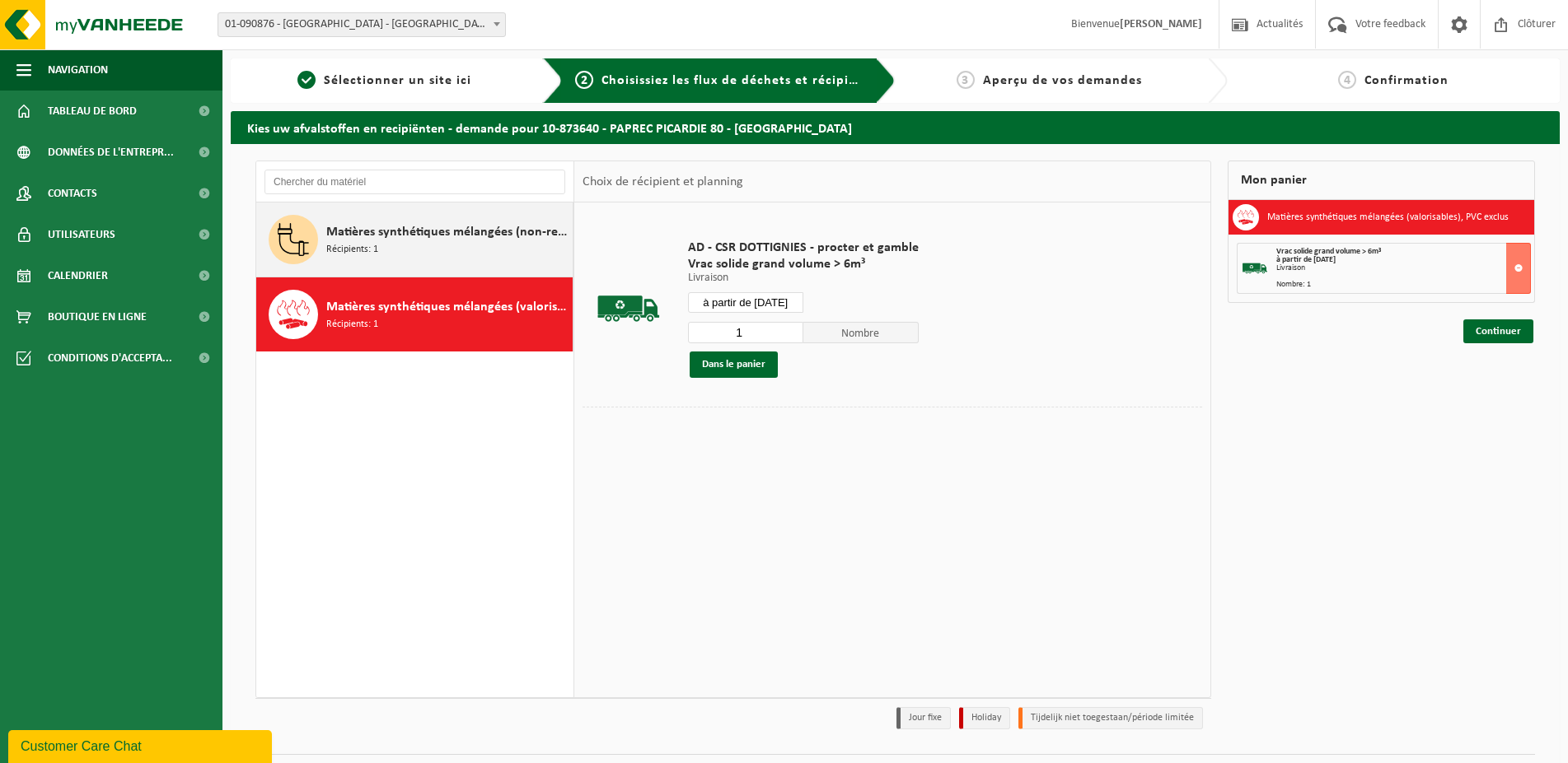
click at [419, 237] on span "Matières synthétiques mélangées (non-recyclable), PVC exclus" at bounding box center [447, 231] width 242 height 20
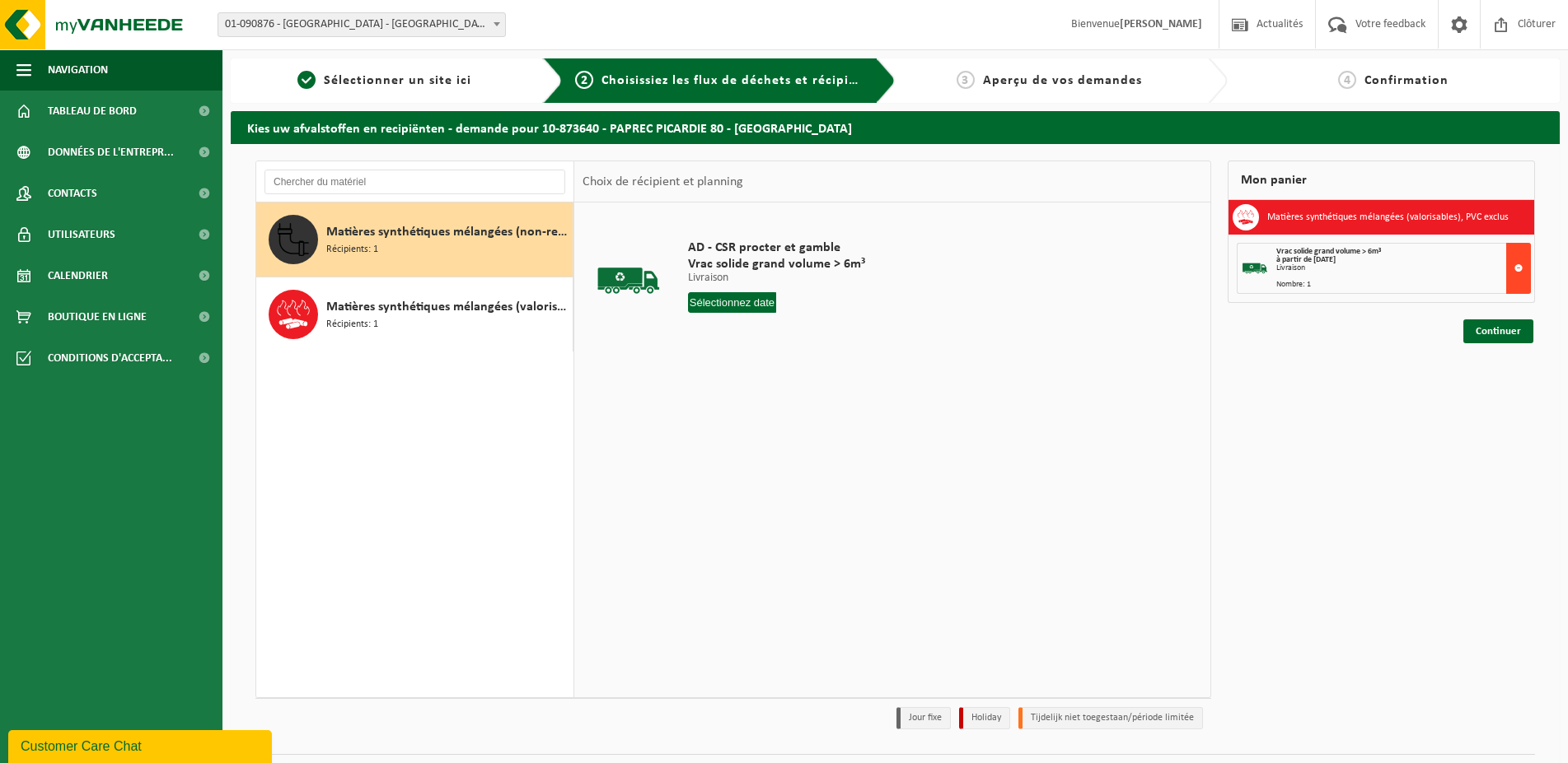
click at [1517, 266] on button at bounding box center [1518, 268] width 25 height 51
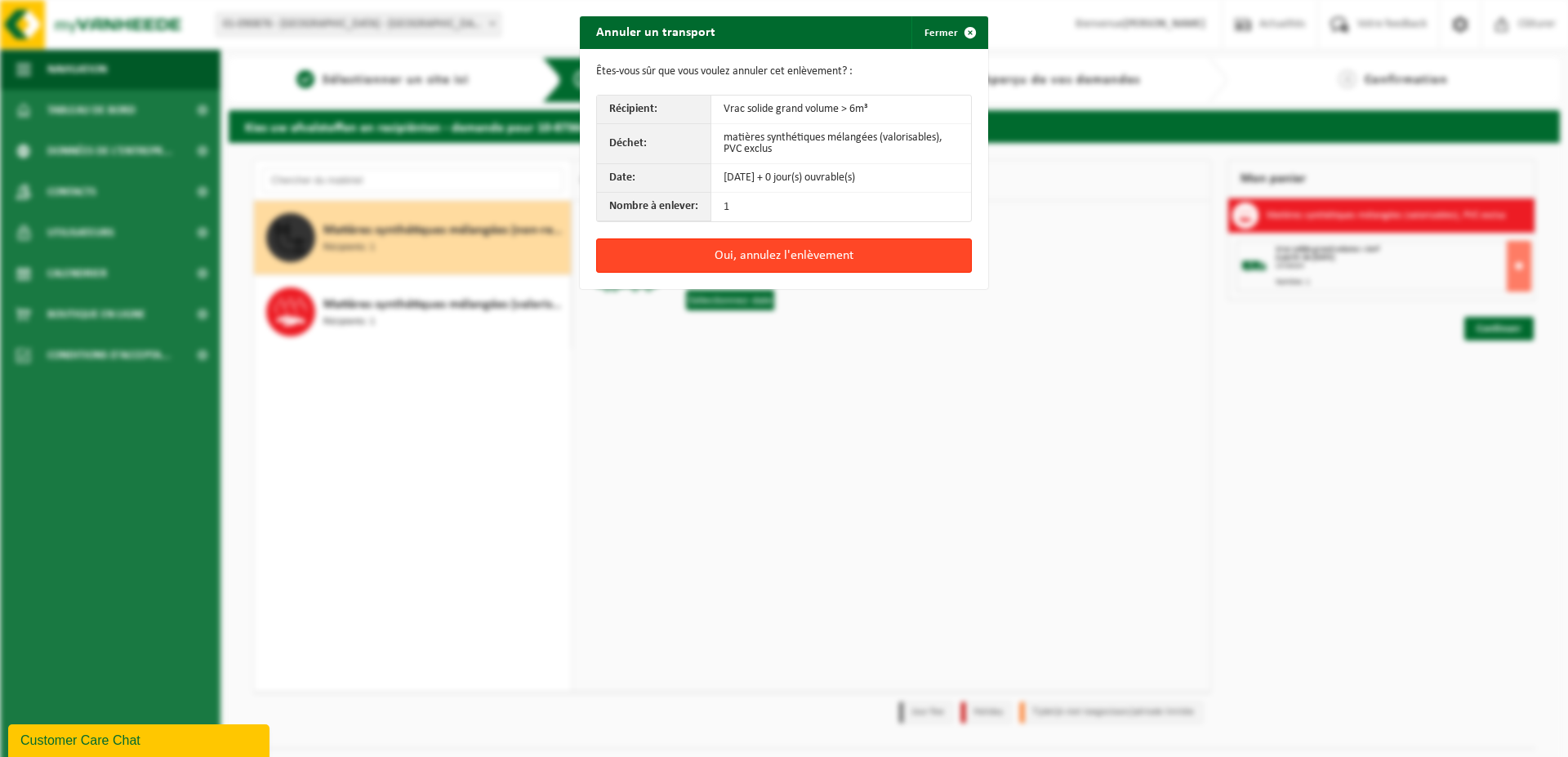
click at [787, 259] on button "Oui, annulez l'enlèvement" at bounding box center [784, 256] width 375 height 34
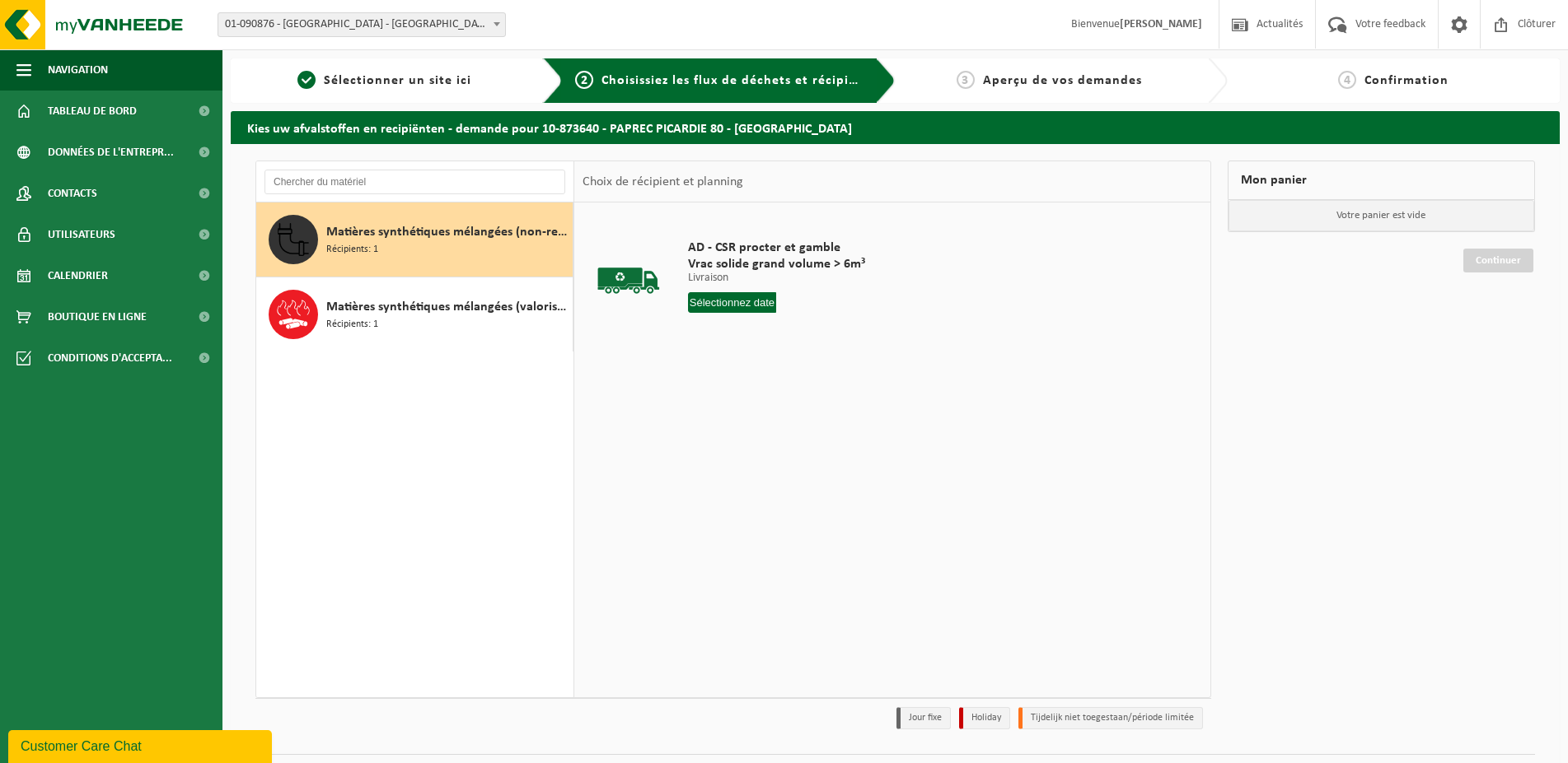
click at [441, 257] on div "Matières synthétiques mélangées (non-recyclable), PVC exclus Récipients: 1" at bounding box center [447, 239] width 242 height 49
click at [747, 300] on input "text" at bounding box center [732, 303] width 89 height 21
click at [765, 446] on div "17" at bounding box center [761, 448] width 29 height 27
type input "à partir de [DATE]"
click at [746, 359] on button "Dans le panier" at bounding box center [733, 365] width 88 height 27
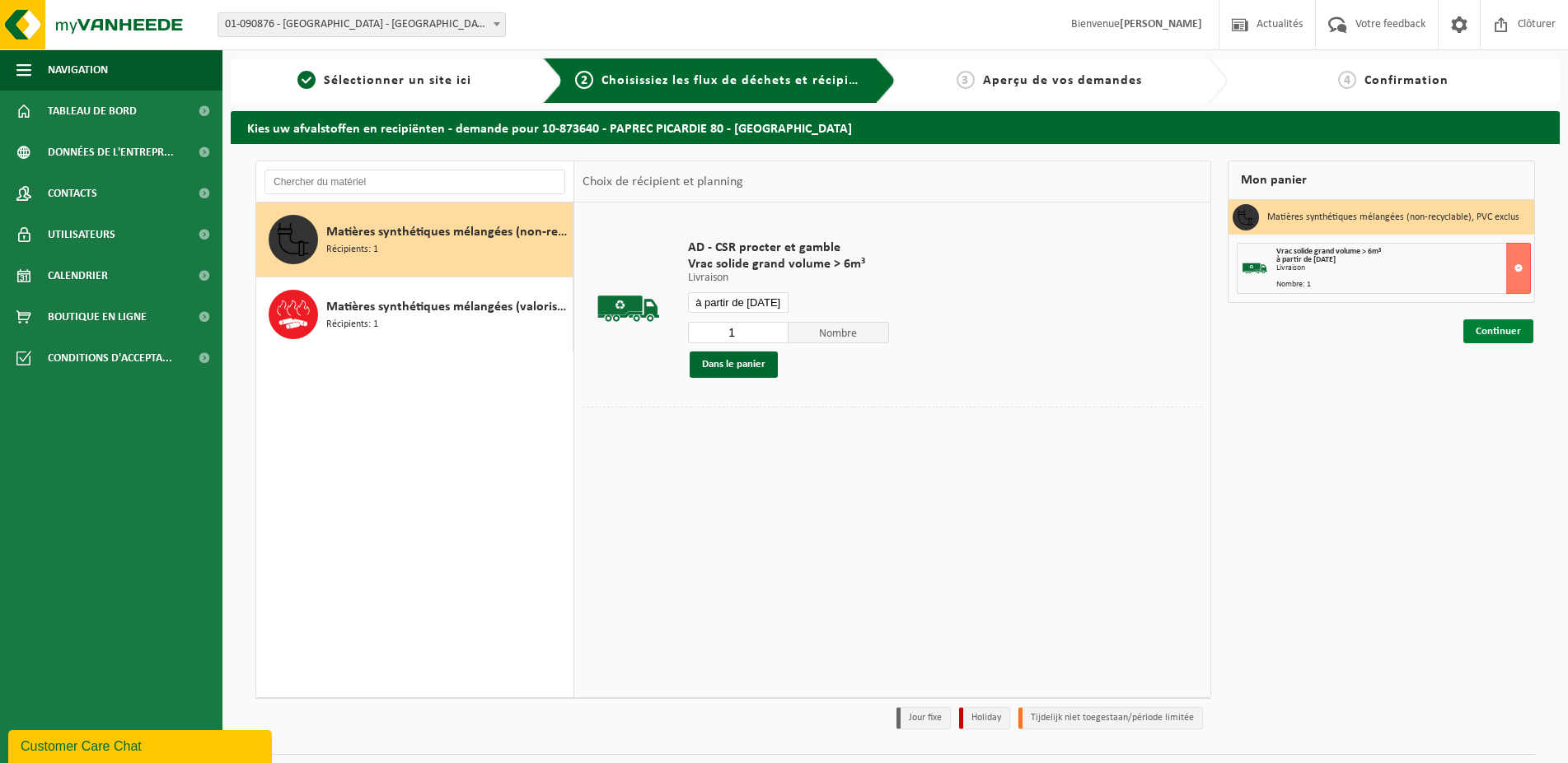
click at [1486, 333] on link "Continuer" at bounding box center [1497, 331] width 70 height 24
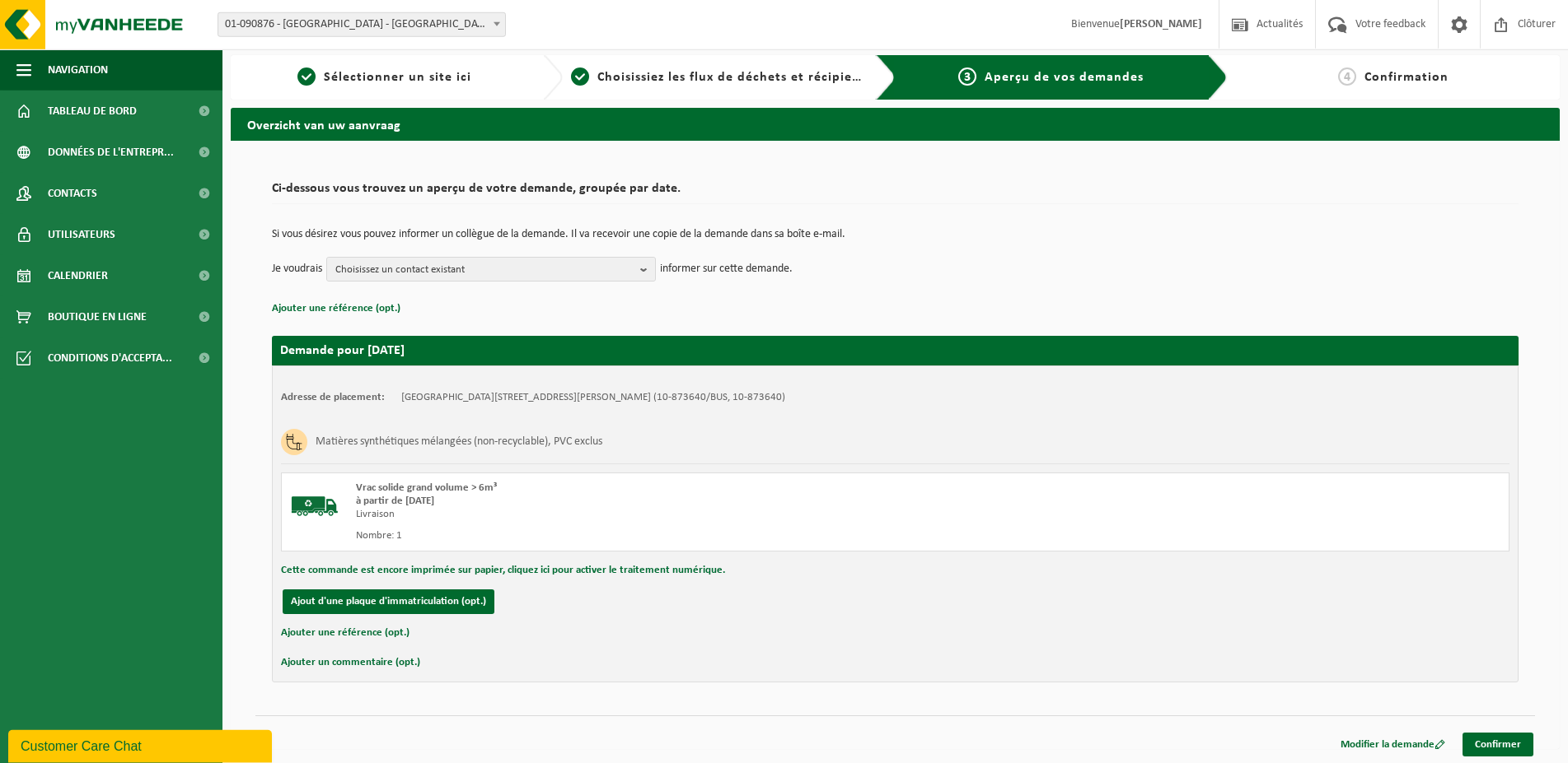
scroll to position [6, 0]
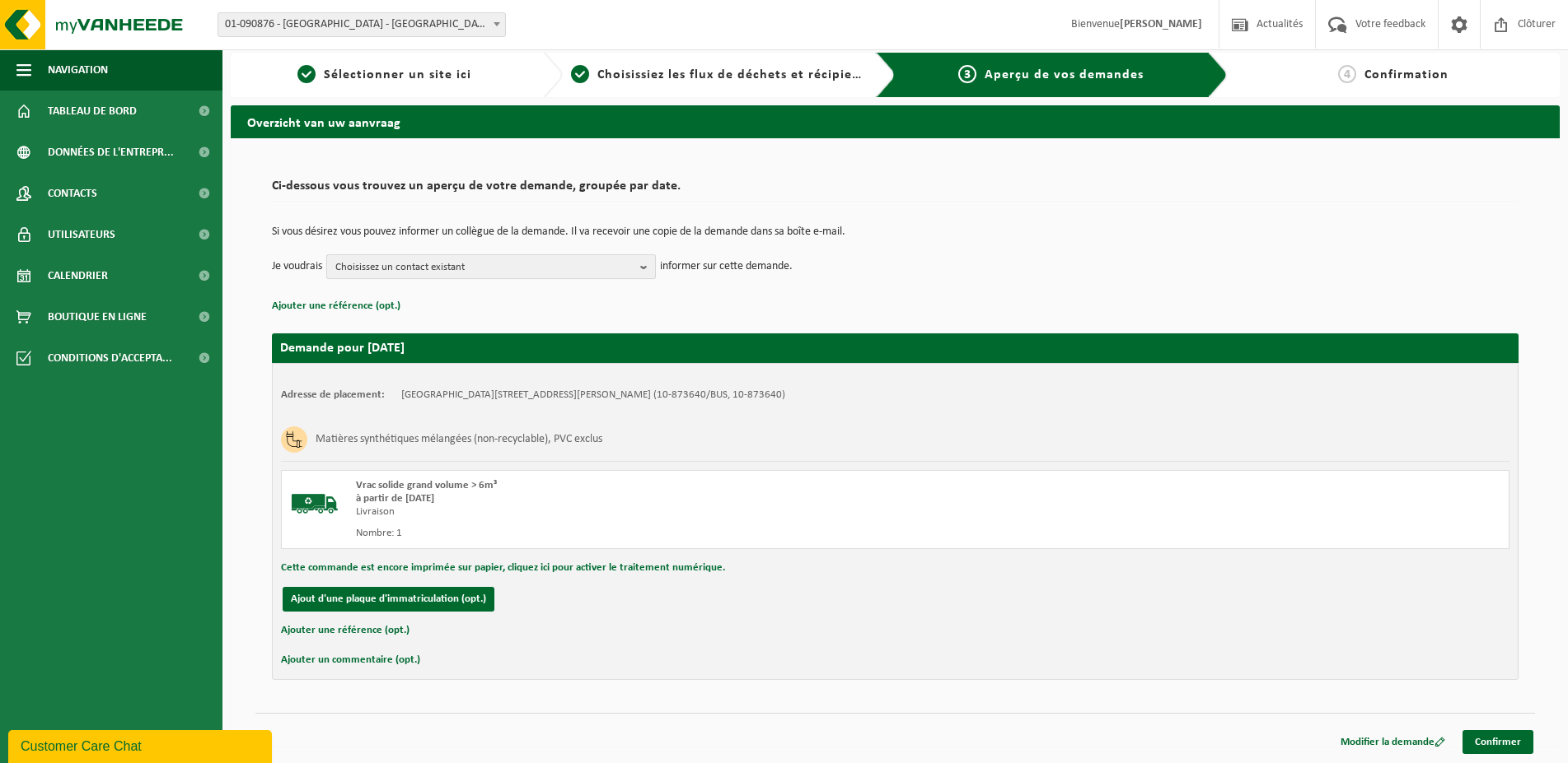
click at [519, 258] on span "Choisissez un contact existant" at bounding box center [485, 268] width 299 height 25
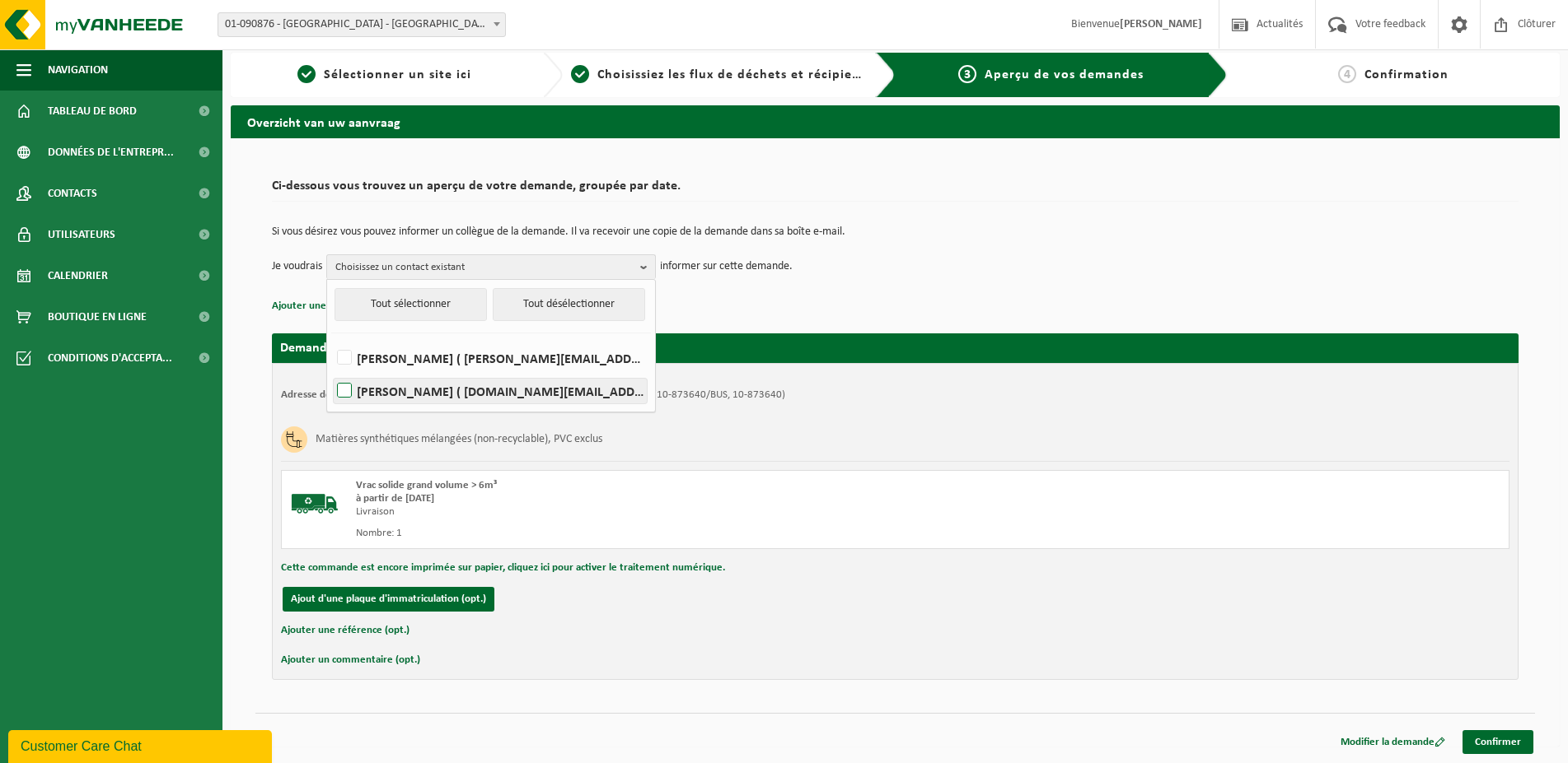
click at [353, 391] on label "[PERSON_NAME] ( [DOMAIN_NAME][EMAIL_ADDRESS][DOMAIN_NAME] )" at bounding box center [491, 391] width 313 height 25
click at [331, 371] on input "[PERSON_NAME] ( [DOMAIN_NAME][EMAIL_ADDRESS][DOMAIN_NAME] )" at bounding box center [330, 370] width 1 height 1
checkbox input "true"
click at [768, 274] on p "informer sur cette demande." at bounding box center [726, 267] width 133 height 25
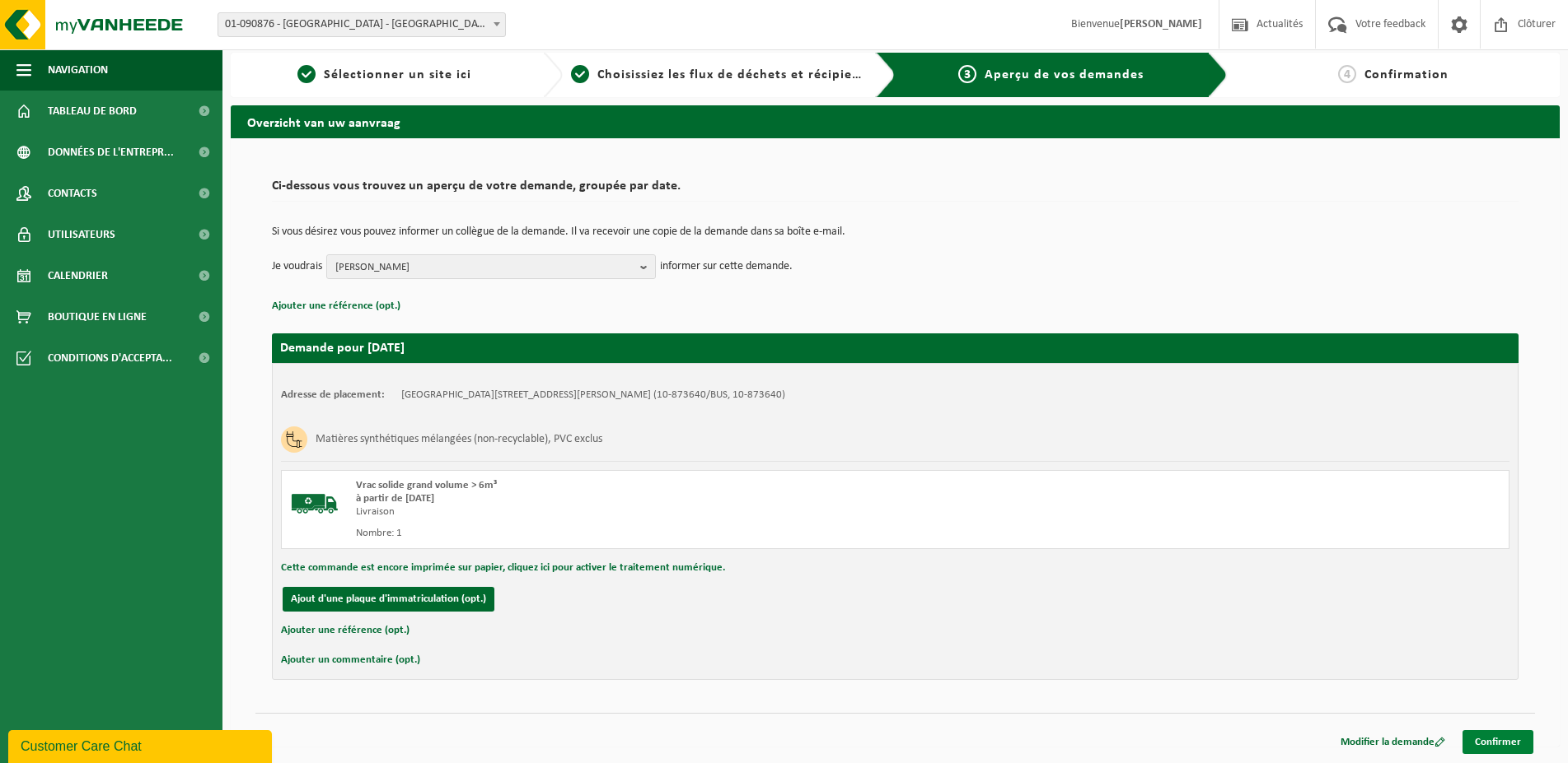
click at [1495, 742] on link "Confirmer" at bounding box center [1497, 742] width 71 height 24
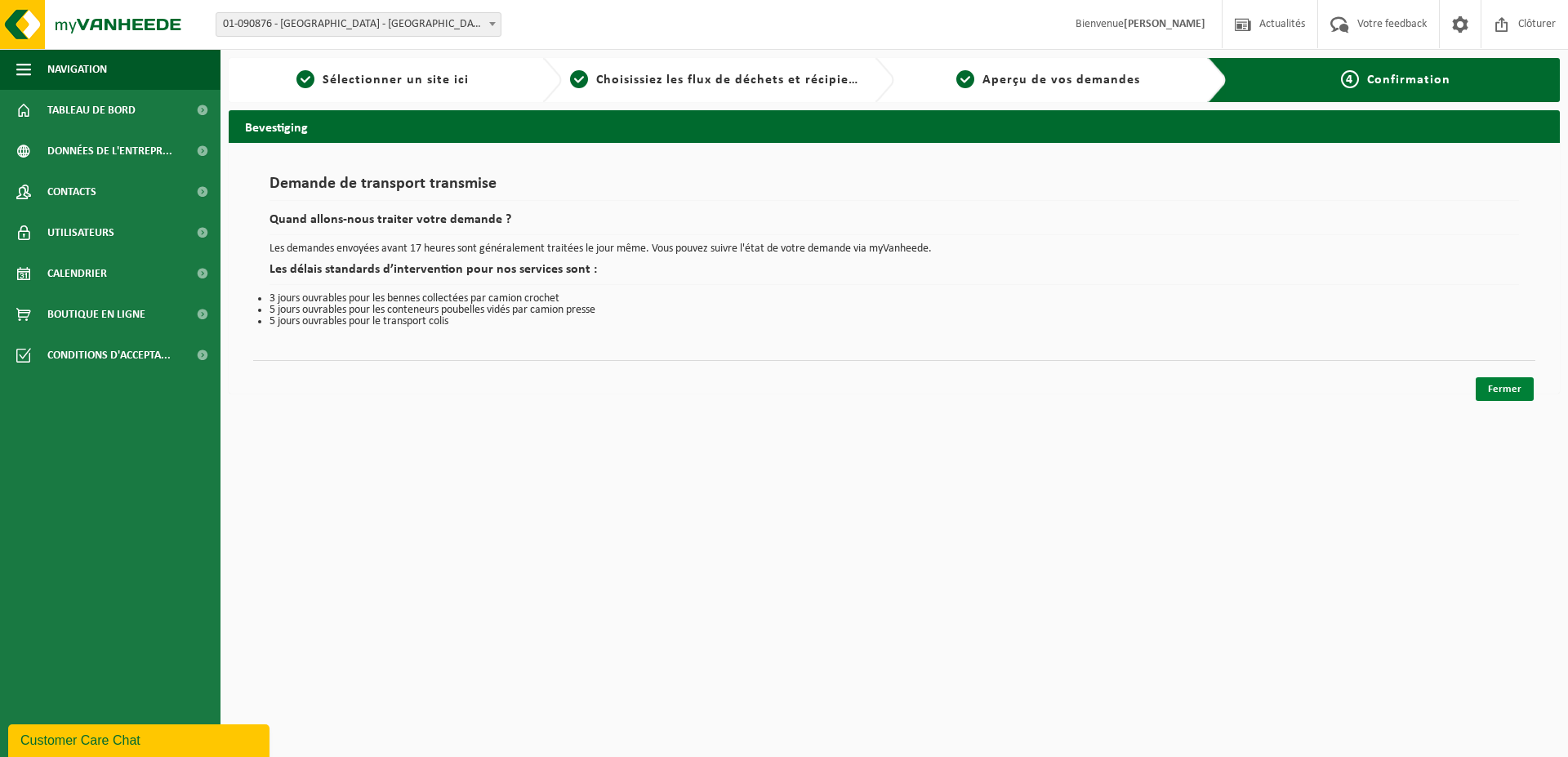
click at [1496, 391] on link "Fermer" at bounding box center [1505, 389] width 58 height 24
